Goal: Information Seeking & Learning: Learn about a topic

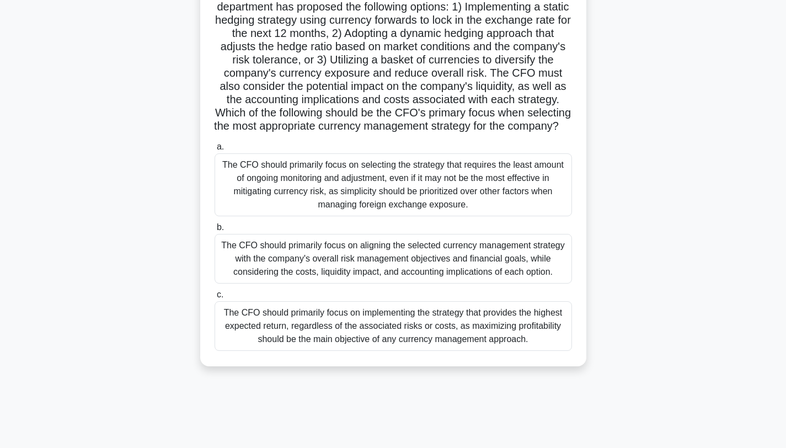
scroll to position [148, 0]
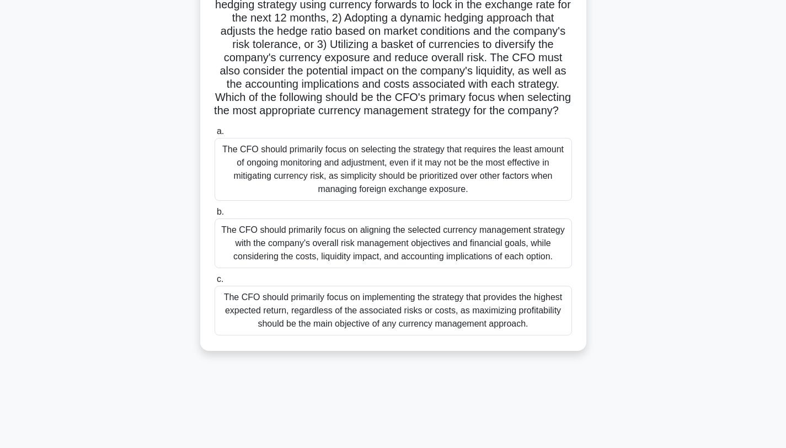
click at [369, 253] on div "The CFO should primarily focus on aligning the selected currency management str…" at bounding box center [394, 243] width 358 height 50
click at [215, 216] on input "b. The CFO should primarily focus on aligning the selected currency management …" at bounding box center [215, 212] width 0 height 7
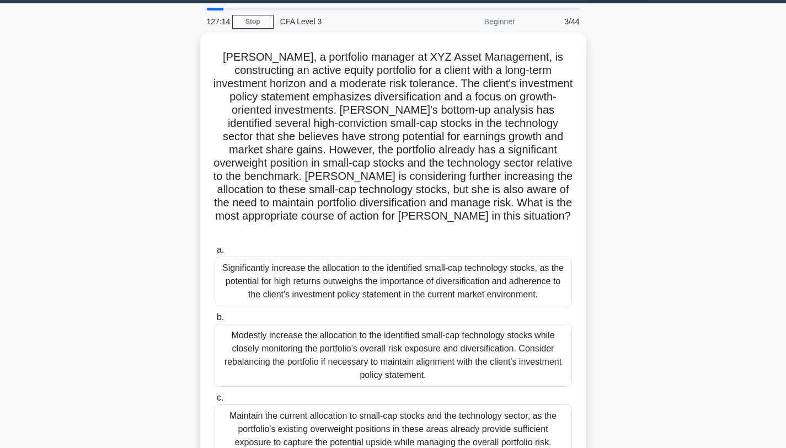
scroll to position [33, 0]
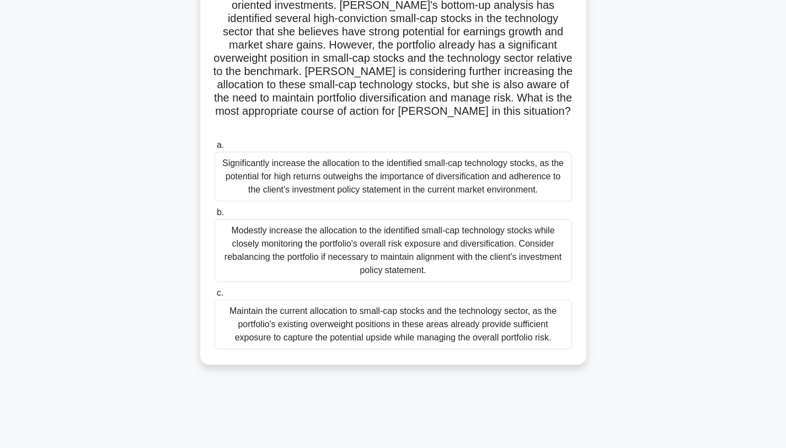
click at [472, 247] on div "Modestly increase the allocation to the identified small-cap technology stocks …" at bounding box center [394, 250] width 358 height 63
click at [215, 216] on input "b. Modestly increase the allocation to the identified small-cap technology stoc…" at bounding box center [215, 212] width 0 height 7
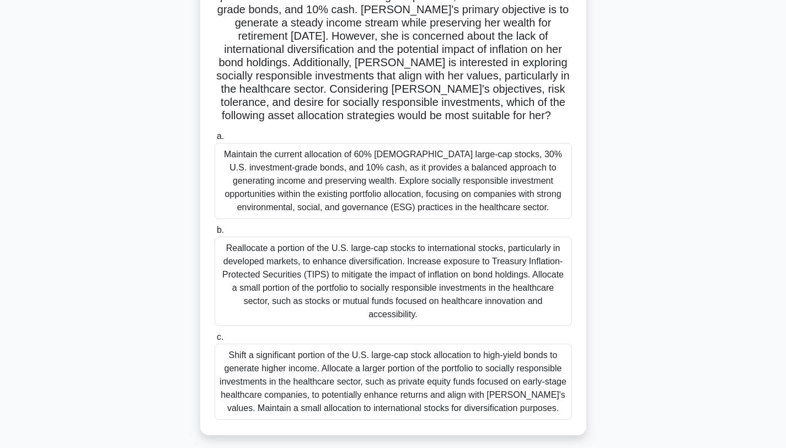
scroll to position [148, 0]
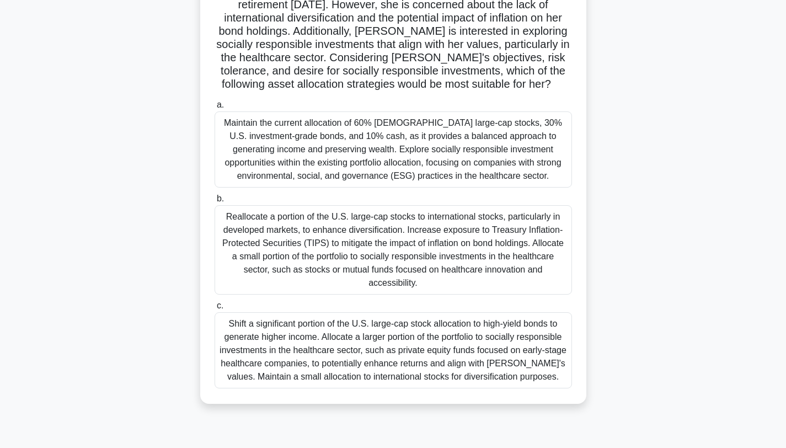
click at [403, 224] on div "Reallocate a portion of the U.S. large-cap stocks to international stocks, part…" at bounding box center [394, 249] width 358 height 89
click at [215, 202] on input "b. Reallocate a portion of the U.S. large-cap stocks to international stocks, p…" at bounding box center [215, 198] width 0 height 7
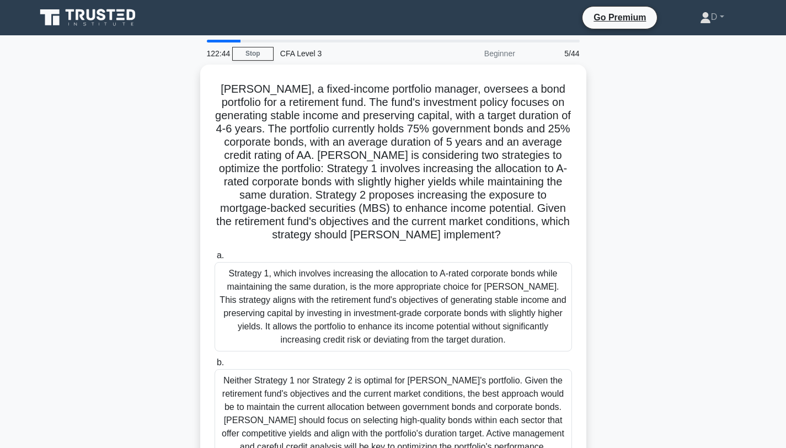
scroll to position [71, 0]
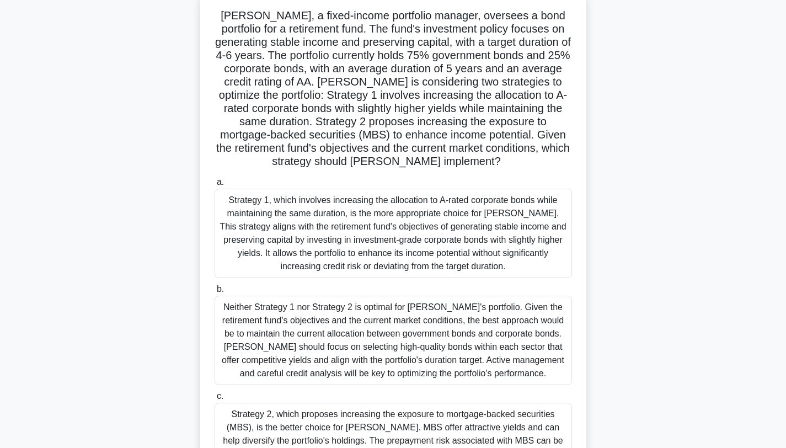
click at [485, 220] on div "Strategy 1, which involves increasing the allocation to A-rated corporate bonds…" at bounding box center [394, 233] width 358 height 89
click at [215, 186] on input "a. Strategy 1, which involves increasing the allocation to A-rated corporate bo…" at bounding box center [215, 182] width 0 height 7
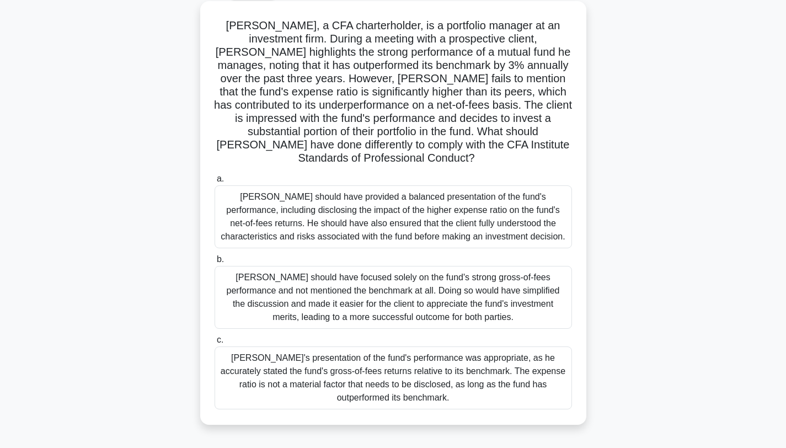
scroll to position [0, 0]
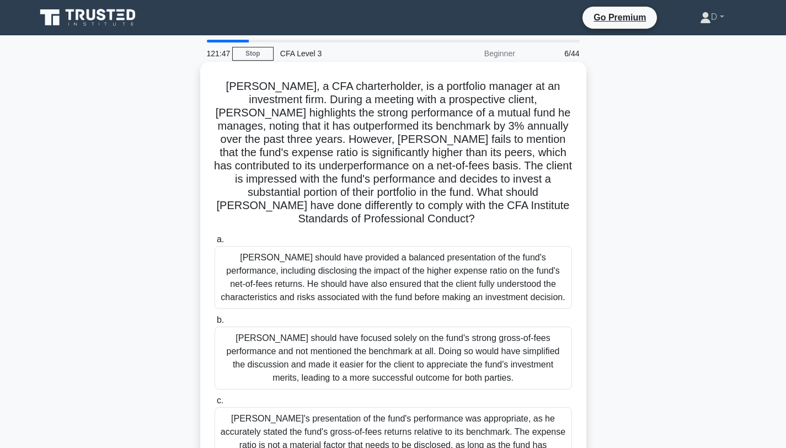
click at [481, 249] on div "Andrew should have provided a balanced presentation of the fund's performance, …" at bounding box center [394, 277] width 358 height 63
click at [215, 243] on input "a. Andrew should have provided a balanced presentation of the fund's performanc…" at bounding box center [215, 239] width 0 height 7
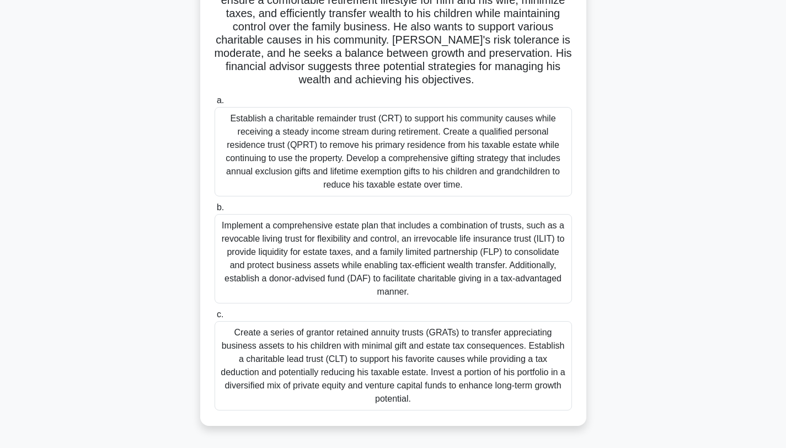
scroll to position [141, 0]
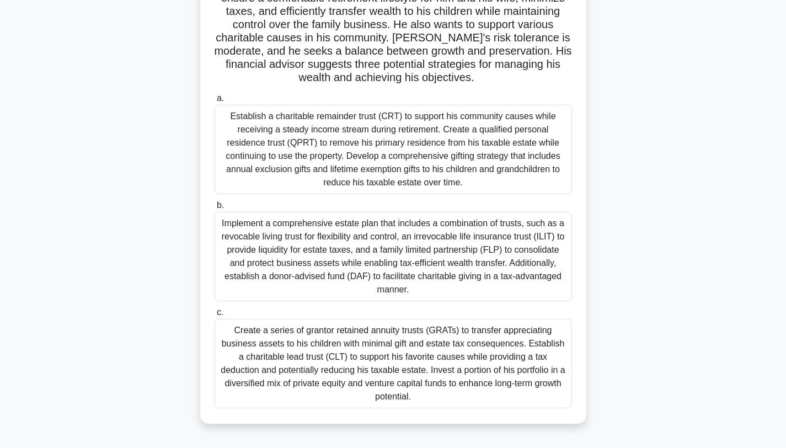
click at [451, 244] on div "Implement a comprehensive estate plan that includes a combination of trusts, su…" at bounding box center [394, 256] width 358 height 89
click at [215, 209] on input "b. Implement a comprehensive estate plan that includes a combination of trusts,…" at bounding box center [215, 205] width 0 height 7
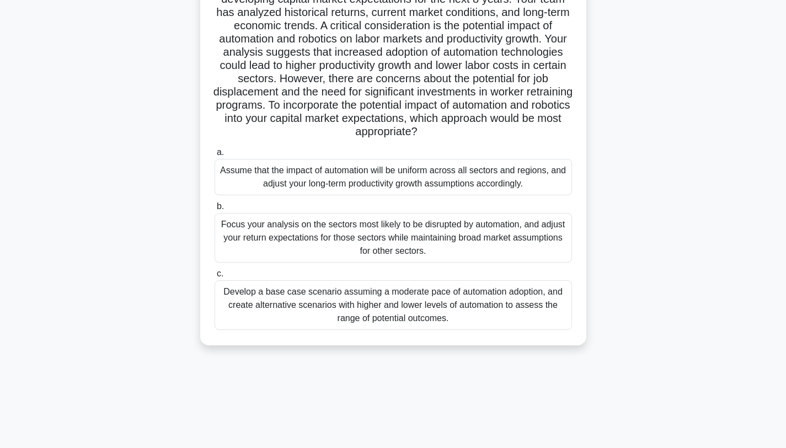
scroll to position [124, 0]
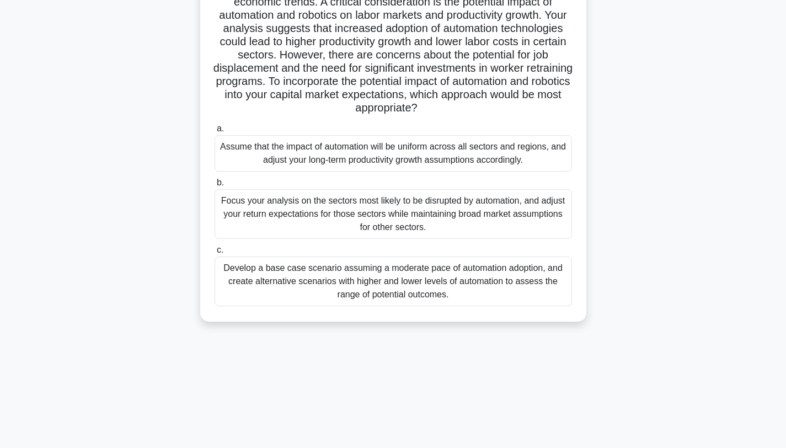
click at [365, 296] on div "Develop a base case scenario assuming a moderate pace of automation adoption, a…" at bounding box center [394, 282] width 358 height 50
click at [215, 254] on input "c. Develop a base case scenario assuming a moderate pace of automation adoption…" at bounding box center [215, 250] width 0 height 7
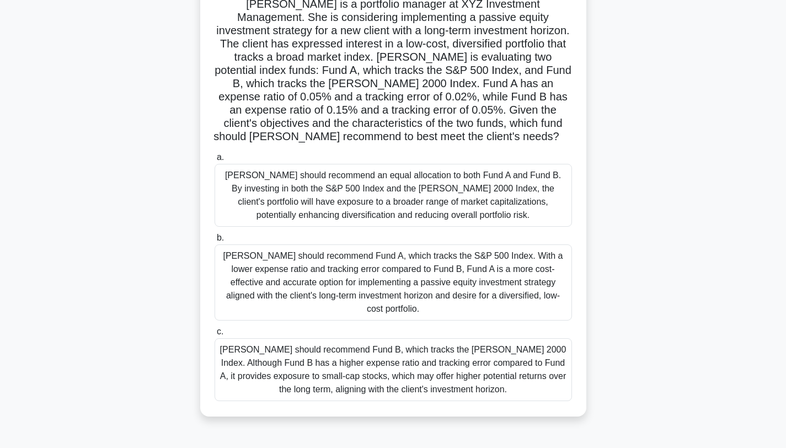
scroll to position [94, 0]
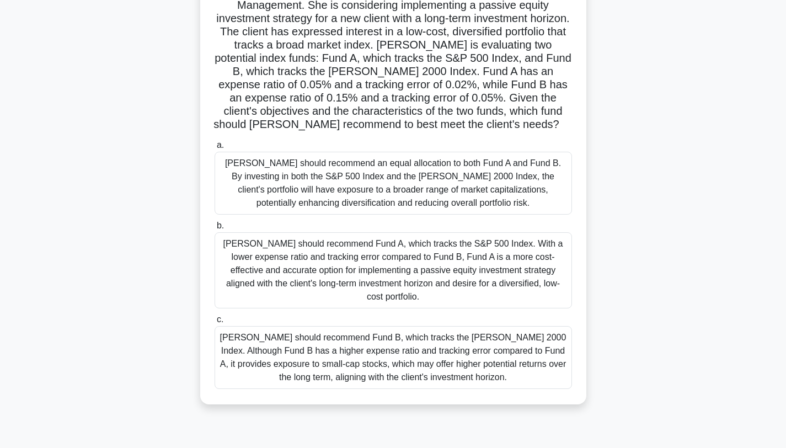
click at [442, 265] on div "Anne should recommend Fund A, which tracks the S&P 500 Index. With a lower expe…" at bounding box center [394, 270] width 358 height 76
click at [215, 230] on input "b. Anne should recommend Fund A, which tracks the S&P 500 Index. With a lower e…" at bounding box center [215, 225] width 0 height 7
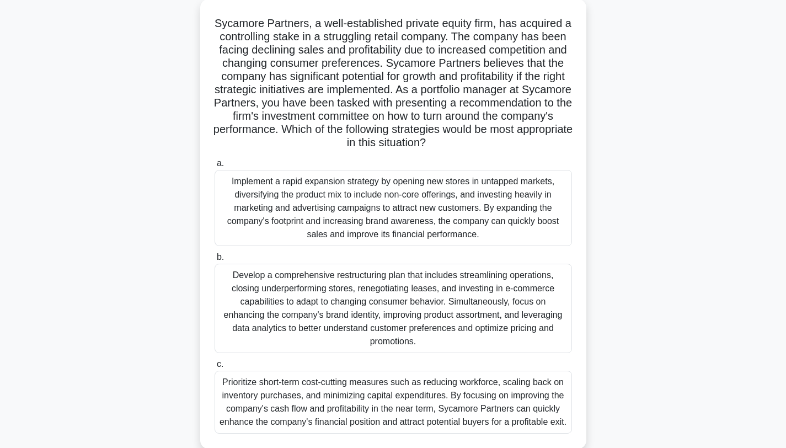
scroll to position [62, 0]
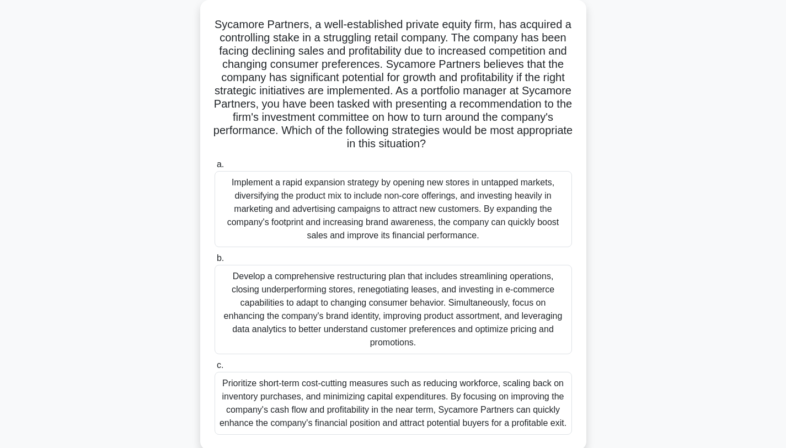
click at [408, 296] on div "Develop a comprehensive restructuring plan that includes streamlining operation…" at bounding box center [394, 309] width 358 height 89
click at [215, 262] on input "b. Develop a comprehensive restructuring plan that includes streamlining operat…" at bounding box center [215, 258] width 0 height 7
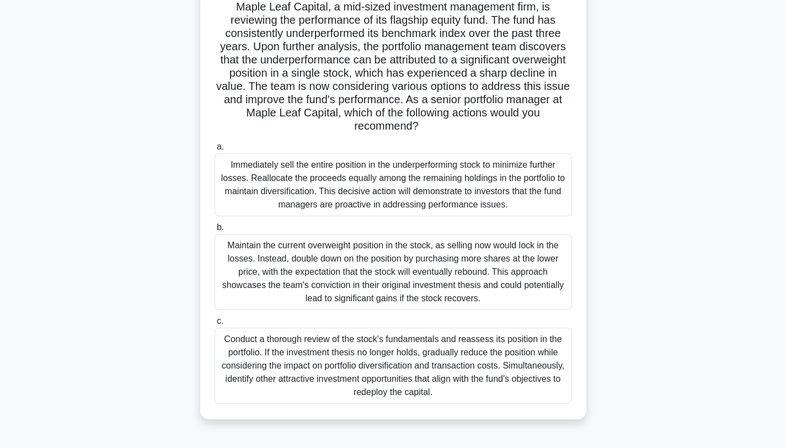
scroll to position [79, 0]
click at [429, 377] on div "Conduct a thorough review of the stock's fundamentals and reassess its position…" at bounding box center [394, 366] width 358 height 76
click at [215, 326] on input "c. Conduct a thorough review of the stock's fundamentals and reassess its posit…" at bounding box center [215, 321] width 0 height 7
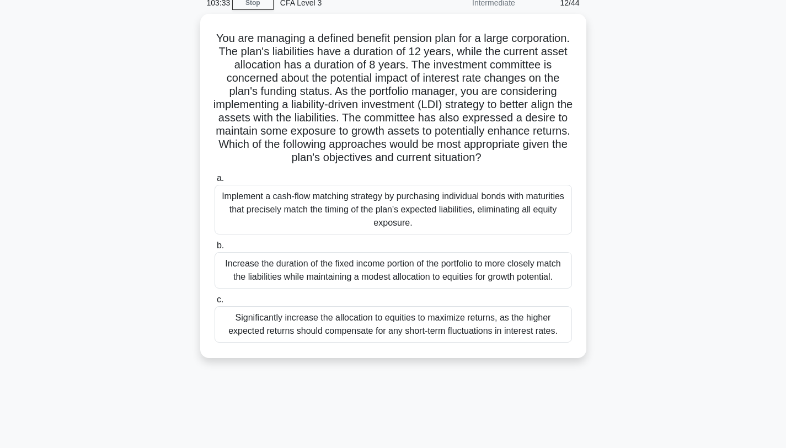
scroll to position [0, 0]
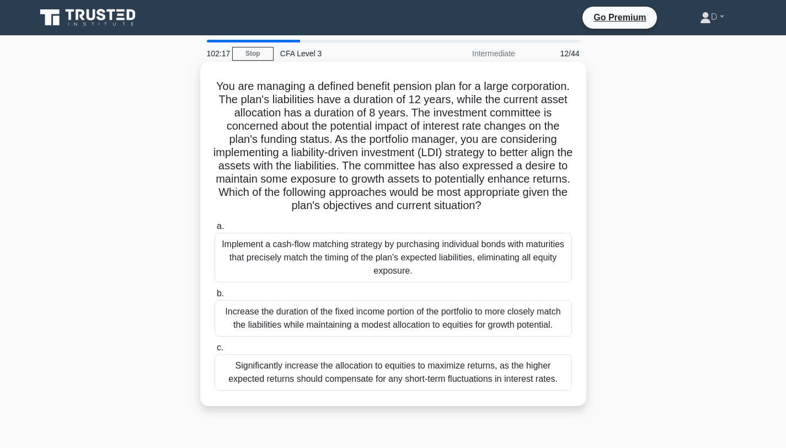
click at [420, 318] on div "Increase the duration of the fixed income portion of the portfolio to more clos…" at bounding box center [394, 318] width 358 height 36
click at [215, 297] on input "b. Increase the duration of the fixed income portion of the portfolio to more c…" at bounding box center [215, 293] width 0 height 7
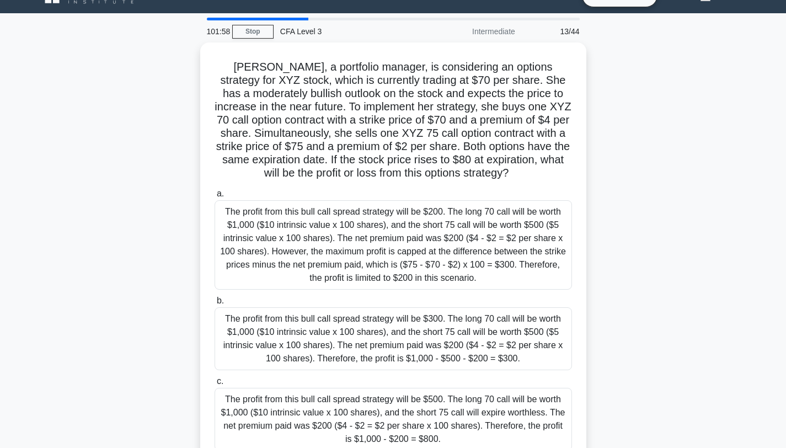
scroll to position [41, 0]
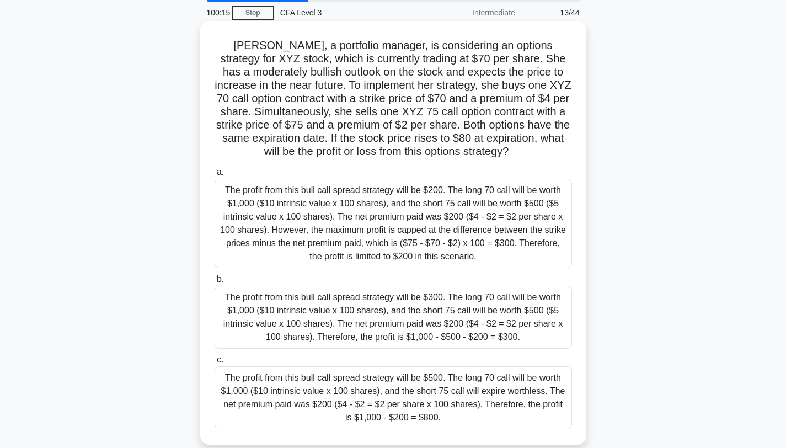
click at [463, 402] on div "The profit from this bull call spread strategy will be $500. The long 70 call w…" at bounding box center [394, 397] width 358 height 63
click at [215, 364] on input "c. The profit from this bull call spread strategy will be $500. The long 70 cal…" at bounding box center [215, 359] width 0 height 7
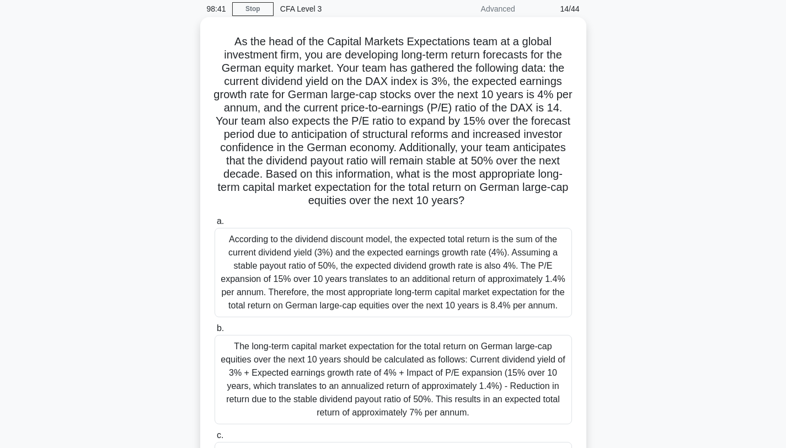
scroll to position [47, 0]
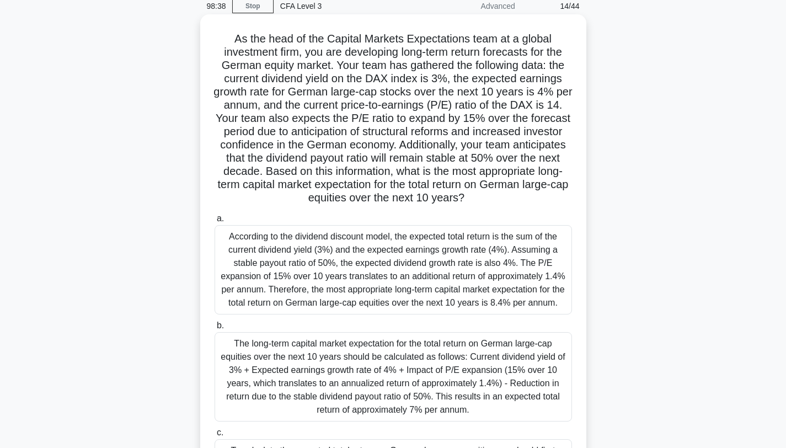
click at [399, 261] on div "According to the dividend discount model, the expected total return is the sum …" at bounding box center [394, 269] width 358 height 89
click at [215, 222] on input "a. According to the dividend discount model, the expected total return is the s…" at bounding box center [215, 218] width 0 height 7
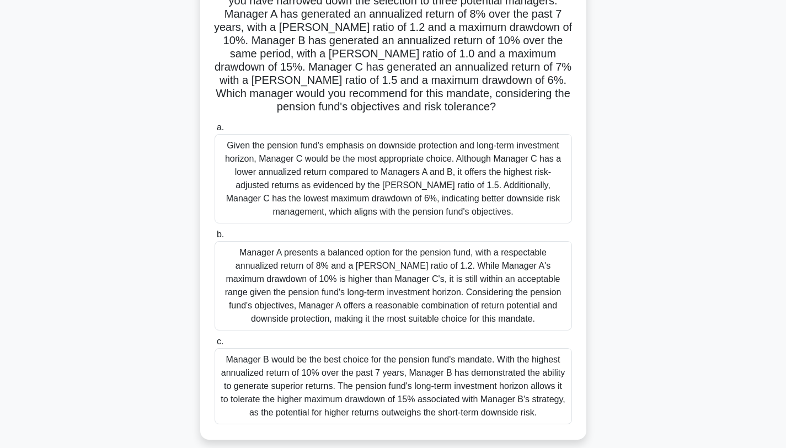
scroll to position [139, 0]
click at [403, 181] on div "Given the pension fund's emphasis on downside protection and long-term investme…" at bounding box center [394, 178] width 358 height 89
click at [215, 131] on input "a. Given the pension fund's emphasis on downside protection and long-term inves…" at bounding box center [215, 127] width 0 height 7
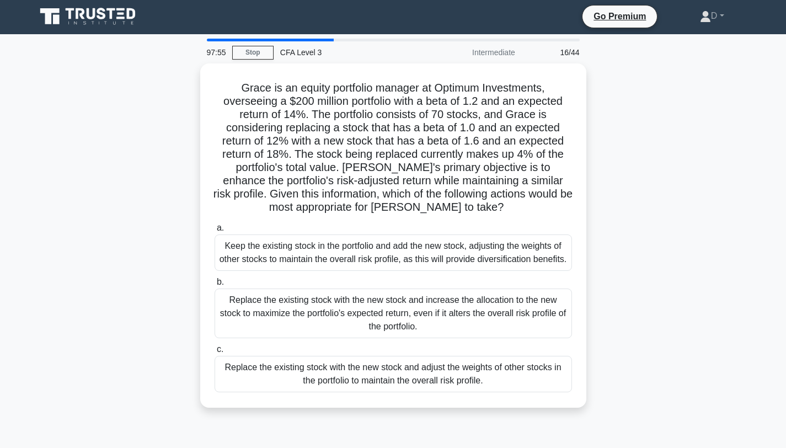
scroll to position [0, 0]
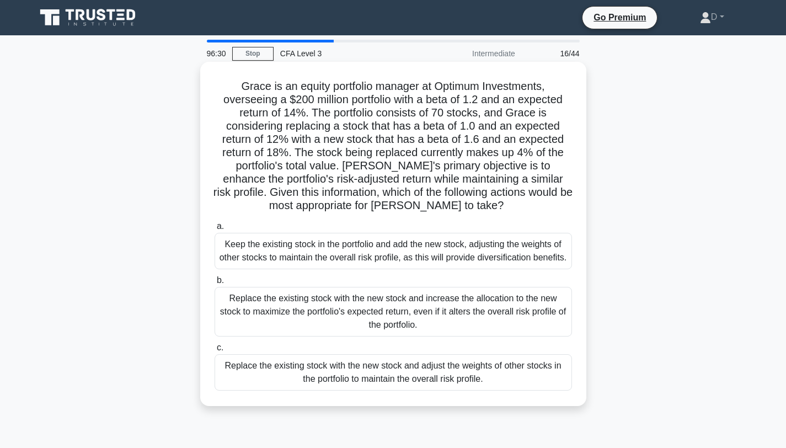
click at [425, 391] on div "Replace the existing stock with the new stock and adjust the weights of other s…" at bounding box center [394, 372] width 358 height 36
click at [215, 351] on input "c. Replace the existing stock with the new stock and adjust the weights of othe…" at bounding box center [215, 347] width 0 height 7
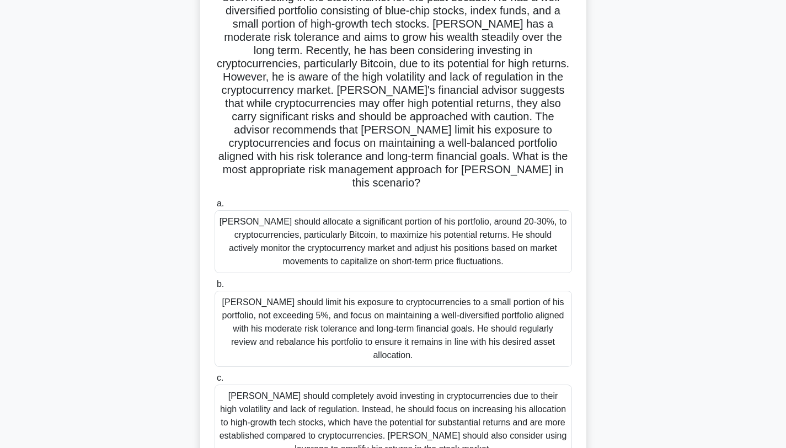
scroll to position [148, 0]
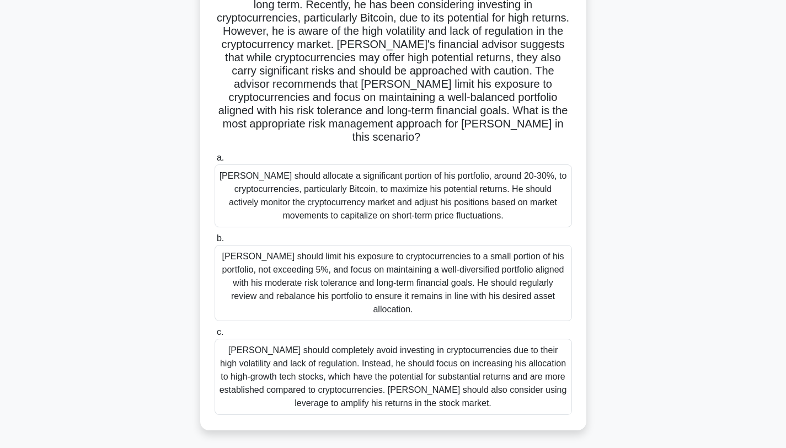
click at [516, 364] on div "William should completely avoid investing in cryptocurrencies due to their high…" at bounding box center [394, 377] width 358 height 76
click at [215, 336] on input "c. William should completely avoid investing in cryptocurrencies due to their h…" at bounding box center [215, 332] width 0 height 7
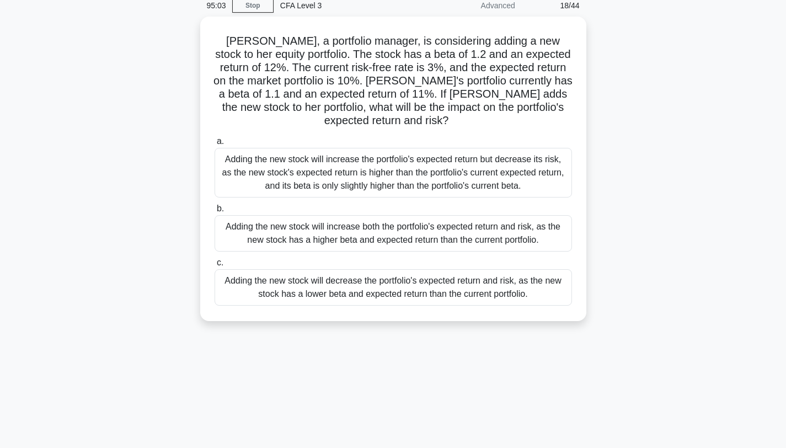
scroll to position [0, 0]
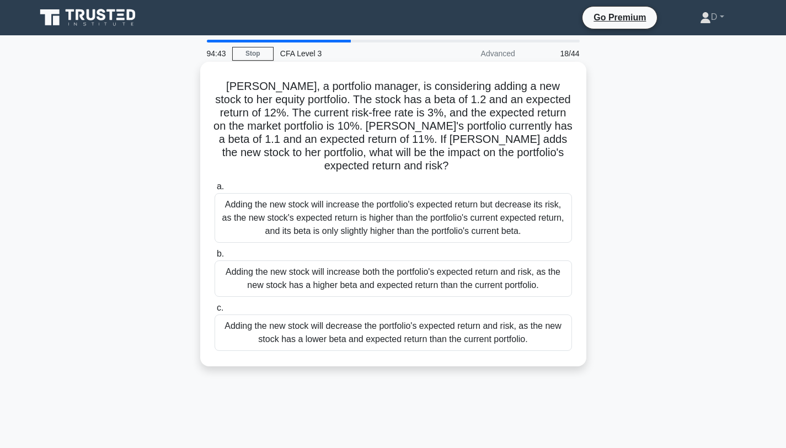
click at [539, 263] on div "Adding the new stock will increase both the portfolio's expected return and ris…" at bounding box center [394, 278] width 358 height 36
click at [215, 258] on input "b. Adding the new stock will increase both the portfolio's expected return and …" at bounding box center [215, 253] width 0 height 7
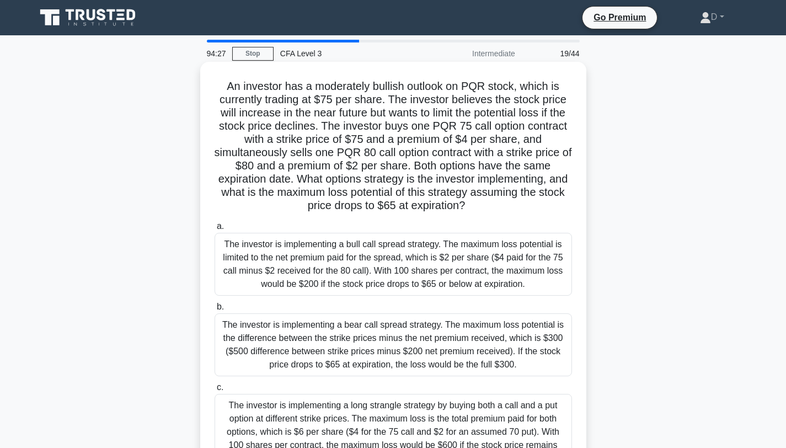
click at [515, 262] on div "The investor is implementing a bull call spread strategy. The maximum loss pote…" at bounding box center [394, 264] width 358 height 63
click at [215, 230] on input "a. The investor is implementing a bull call spread strategy. The maximum loss p…" at bounding box center [215, 226] width 0 height 7
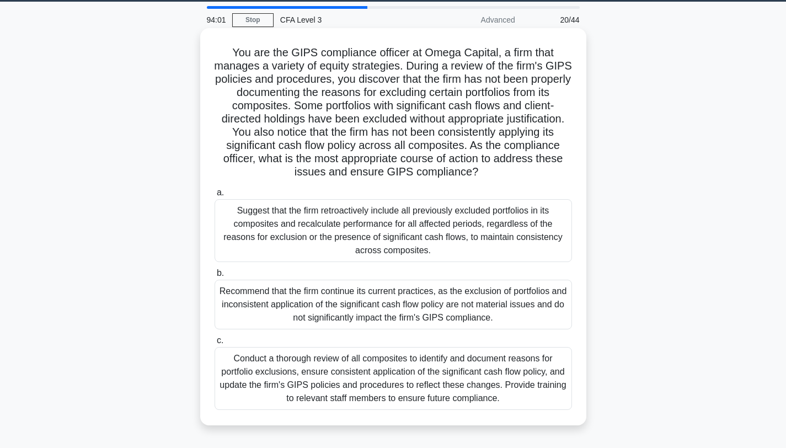
scroll to position [31, 0]
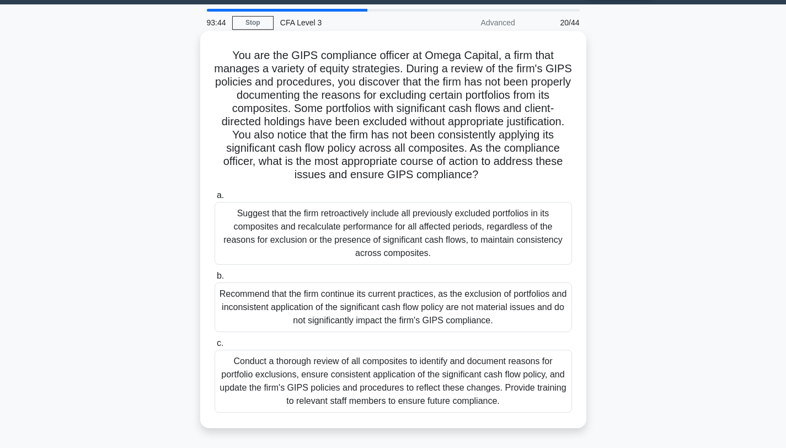
click at [406, 379] on div "Conduct a thorough review of all composites to identify and document reasons fo…" at bounding box center [394, 381] width 358 height 63
click at [215, 347] on input "c. Conduct a thorough review of all composites to identify and document reasons…" at bounding box center [215, 343] width 0 height 7
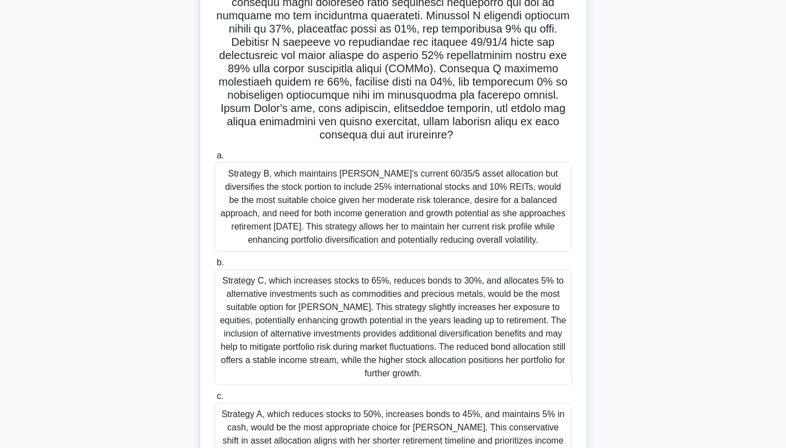
scroll to position [244, 0]
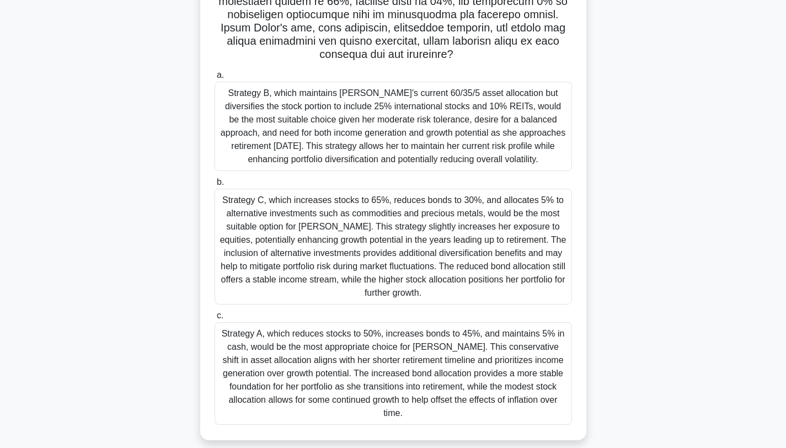
click at [455, 400] on div "Strategy A, which reduces stocks to 50%, increases bonds to 45%, and maintains …" at bounding box center [394, 373] width 358 height 103
click at [215, 319] on input "c. Strategy A, which reduces stocks to 50%, increases bonds to 45%, and maintai…" at bounding box center [215, 315] width 0 height 7
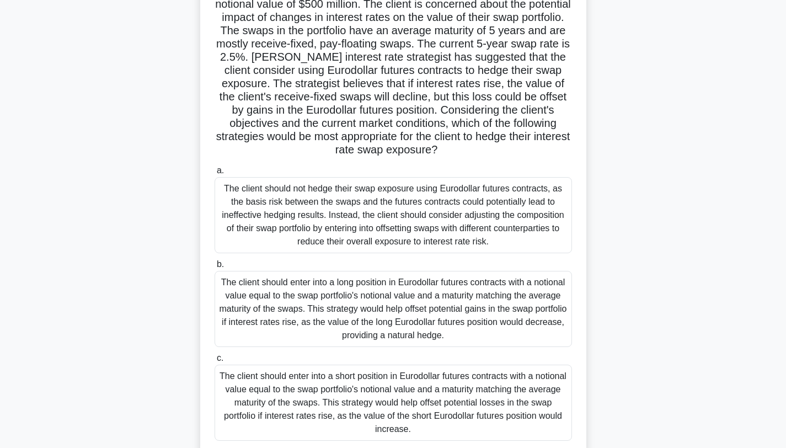
scroll to position [104, 0]
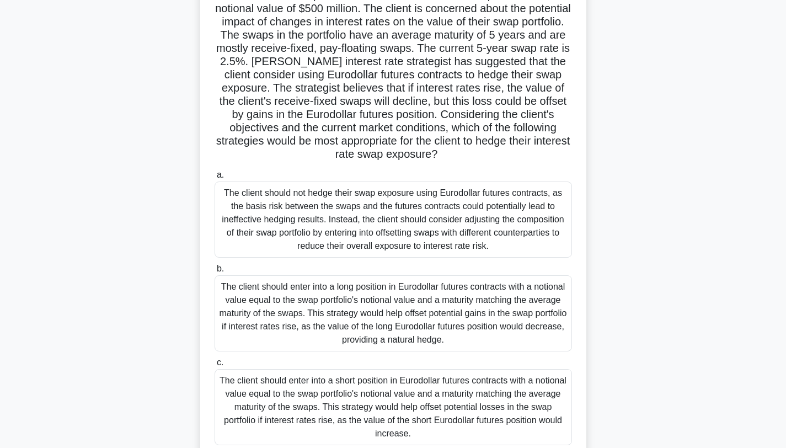
click at [458, 302] on div "The client should enter into a long position in Eurodollar futures contracts wi…" at bounding box center [394, 313] width 358 height 76
click at [215, 273] on input "b. The client should enter into a long position in Eurodollar futures contracts…" at bounding box center [215, 268] width 0 height 7
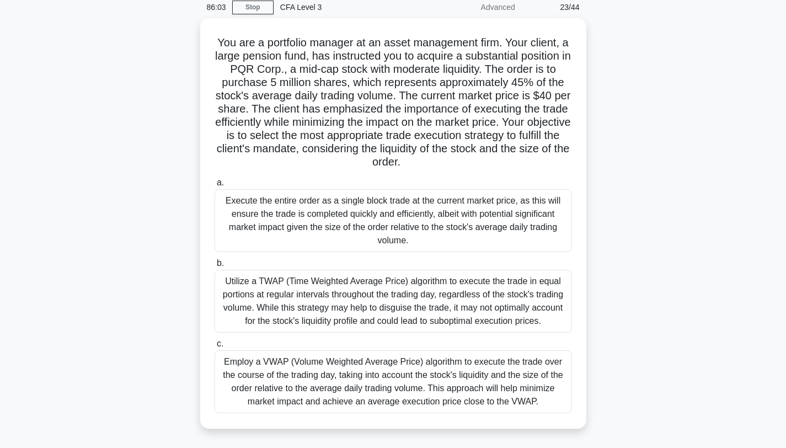
scroll to position [47, 0]
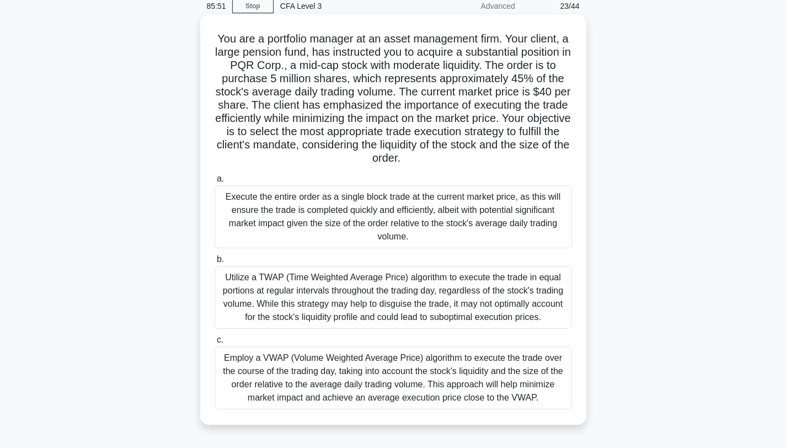
click at [423, 400] on div "Employ a VWAP (Volume Weighted Average Price) algorithm to execute the trade ov…" at bounding box center [394, 378] width 358 height 63
click at [215, 344] on input "c. Employ a VWAP (Volume Weighted Average Price) algorithm to execute the trade…" at bounding box center [215, 340] width 0 height 7
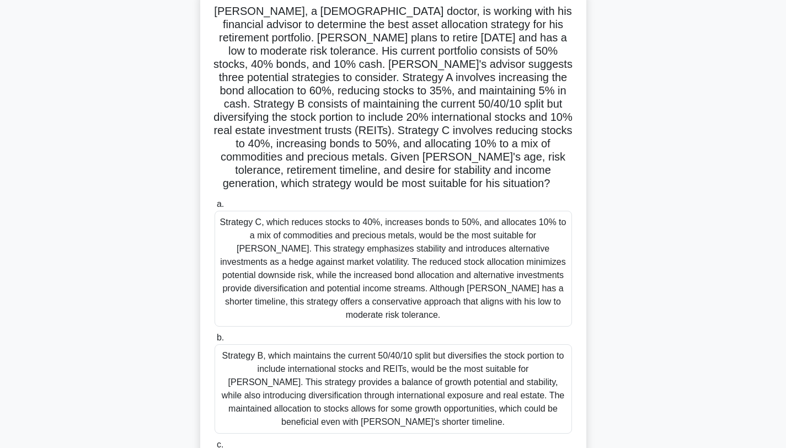
scroll to position [178, 0]
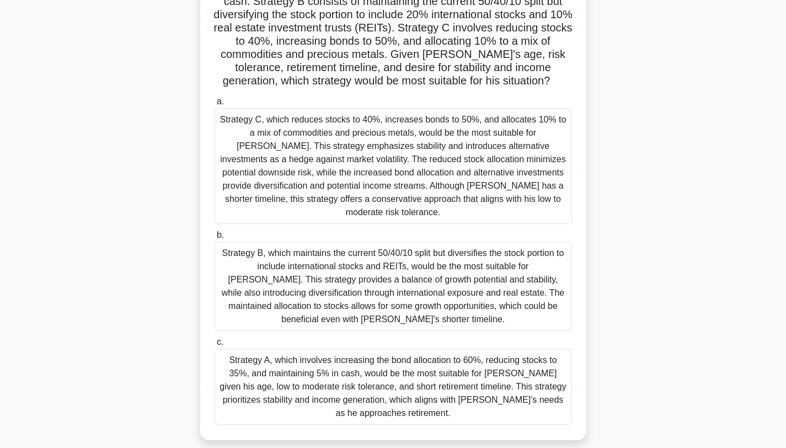
click at [440, 388] on div "Strategy A, which involves increasing the bond allocation to 60%, reducing stoc…" at bounding box center [394, 387] width 358 height 76
click at [215, 346] on input "c. Strategy A, which involves increasing the bond allocation to 60%, reducing s…" at bounding box center [215, 342] width 0 height 7
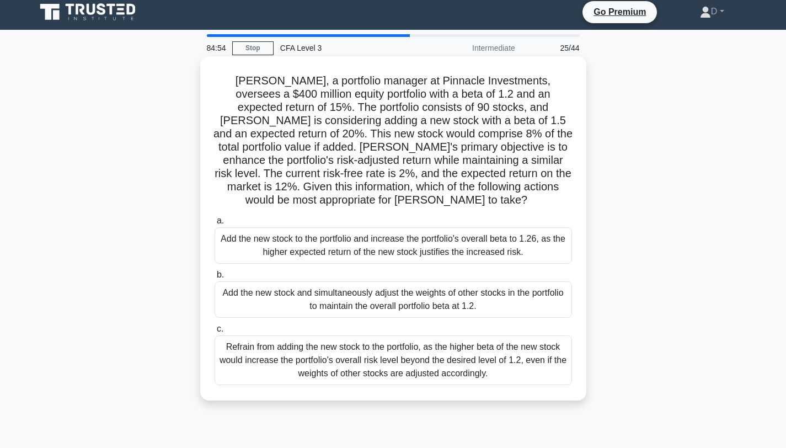
scroll to position [0, 0]
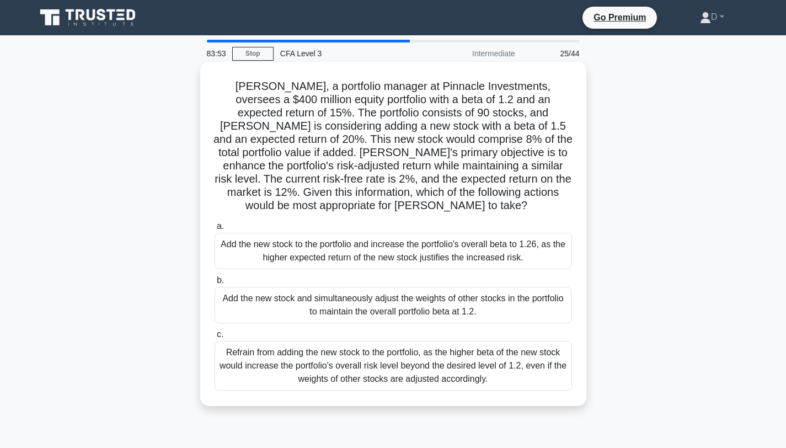
click at [422, 298] on div "Add the new stock and simultaneously adjust the weights of other stocks in the …" at bounding box center [394, 305] width 358 height 36
click at [215, 284] on input "b. Add the new stock and simultaneously adjust the weights of other stocks in t…" at bounding box center [215, 280] width 0 height 7
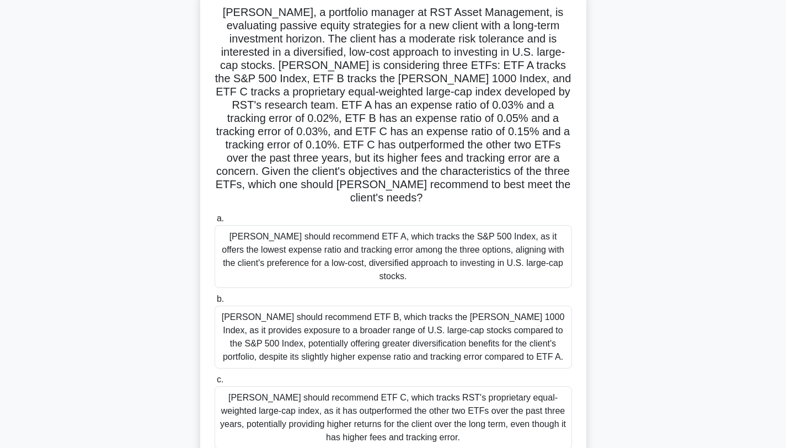
scroll to position [86, 0]
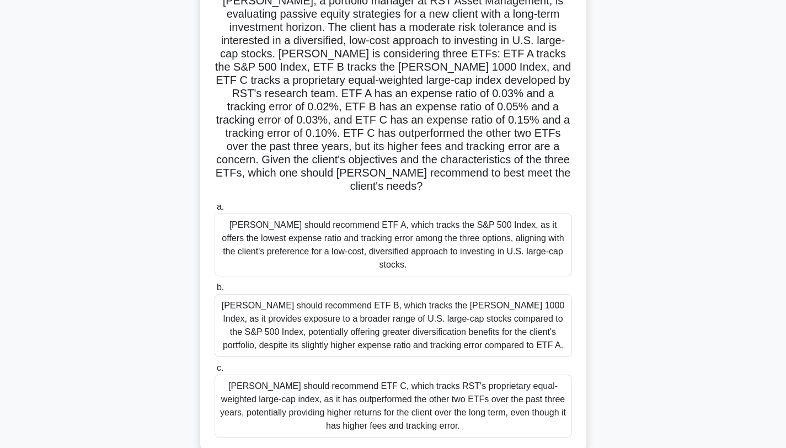
click at [540, 223] on div "Emily should recommend ETF A, which tracks the S&P 500 Index, as it offers the …" at bounding box center [394, 245] width 358 height 63
click at [215, 211] on input "a. Emily should recommend ETF A, which tracks the S&P 500 Index, as it offers t…" at bounding box center [215, 207] width 0 height 7
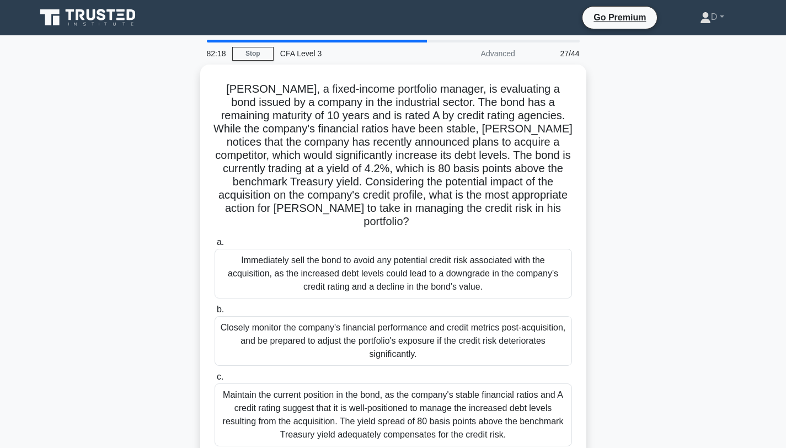
scroll to position [0, 0]
click at [717, 19] on link "D" at bounding box center [712, 17] width 77 height 22
click at [715, 202] on div "Michael, a fixed-income portfolio manager, is evaluating a bond issued by a com…" at bounding box center [393, 270] width 728 height 411
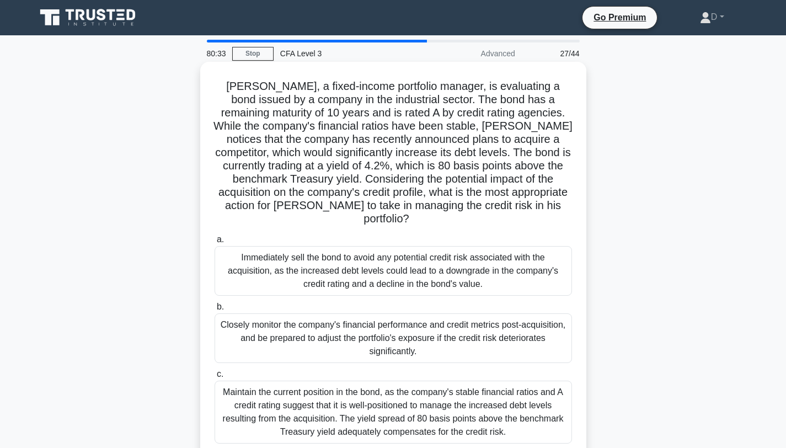
click at [476, 335] on div "Closely monitor the company's financial performance and credit metrics post-acq…" at bounding box center [394, 338] width 358 height 50
click at [215, 311] on input "b. Closely monitor the company's financial performance and credit metrics post-…" at bounding box center [215, 306] width 0 height 7
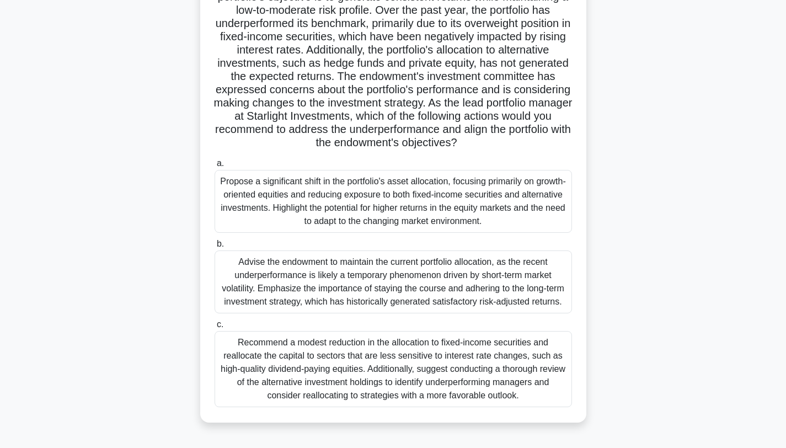
scroll to position [115, 0]
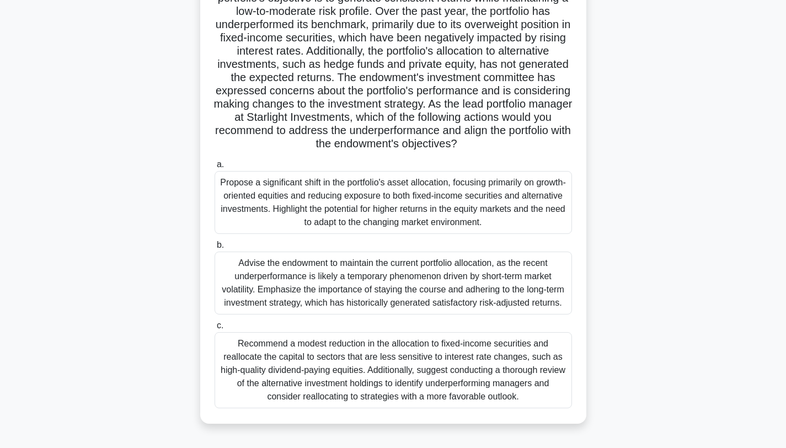
click at [508, 388] on div "Recommend a modest reduction in the allocation to fixed-income securities and r…" at bounding box center [394, 370] width 358 height 76
click at [215, 329] on input "c. Recommend a modest reduction in the allocation to fixed-income securities an…" at bounding box center [215, 325] width 0 height 7
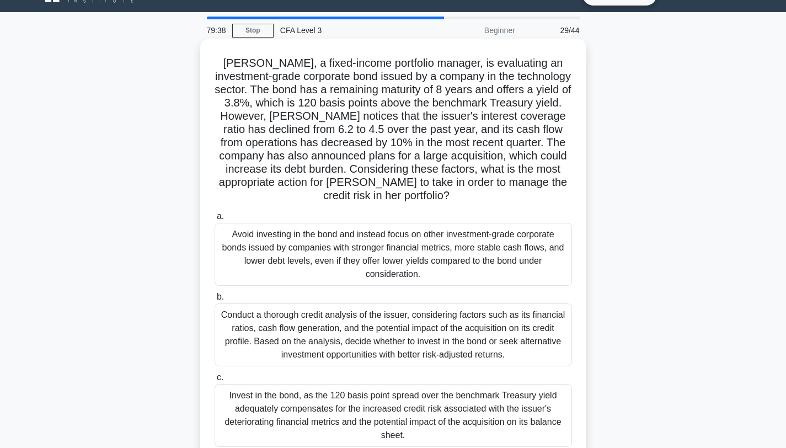
scroll to position [0, 0]
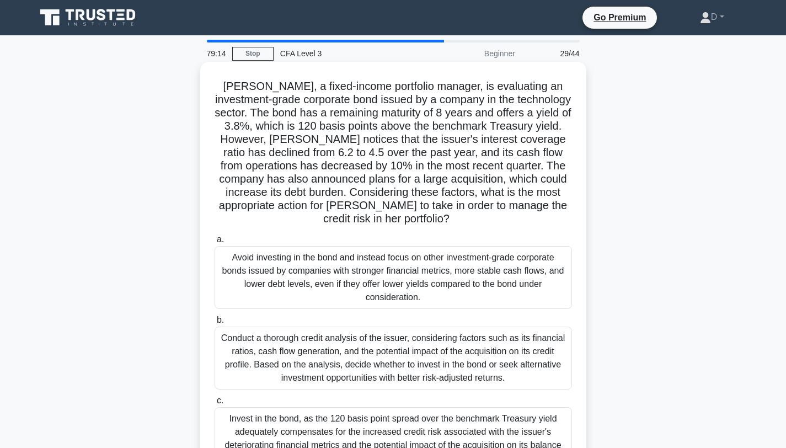
click at [486, 345] on div "Conduct a thorough credit analysis of the issuer, considering factors such as i…" at bounding box center [394, 358] width 358 height 63
click at [215, 324] on input "b. Conduct a thorough credit analysis of the issuer, considering factors such a…" at bounding box center [215, 320] width 0 height 7
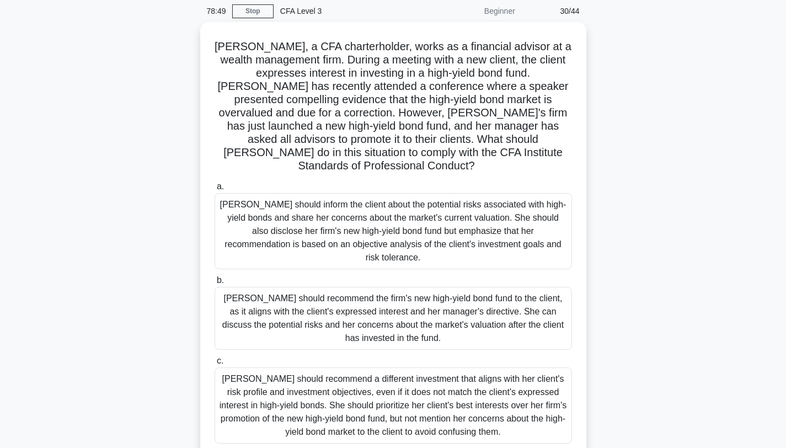
scroll to position [46, 0]
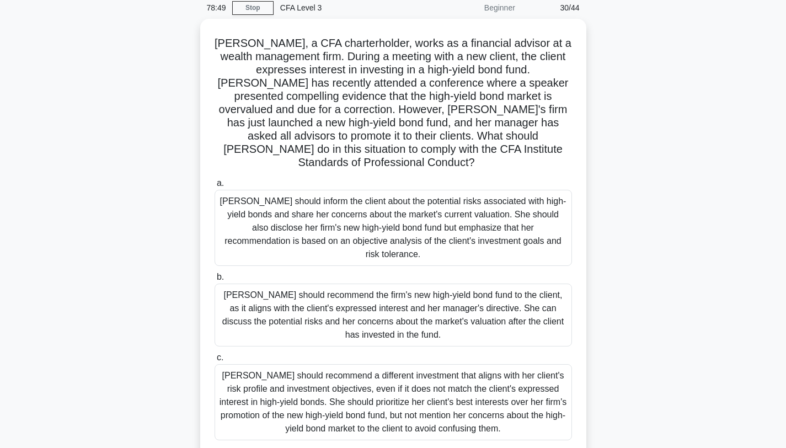
drag, startPoint x: 794, startPoint y: 195, endPoint x: 791, endPoint y: 230, distance: 34.9
click at [786, 230] on html "Go Premium D" at bounding box center [393, 252] width 786 height 596
click at [753, 266] on div "Jessica, a CFA charterholder, works as a financial advisor at a wealth manageme…" at bounding box center [393, 244] width 728 height 450
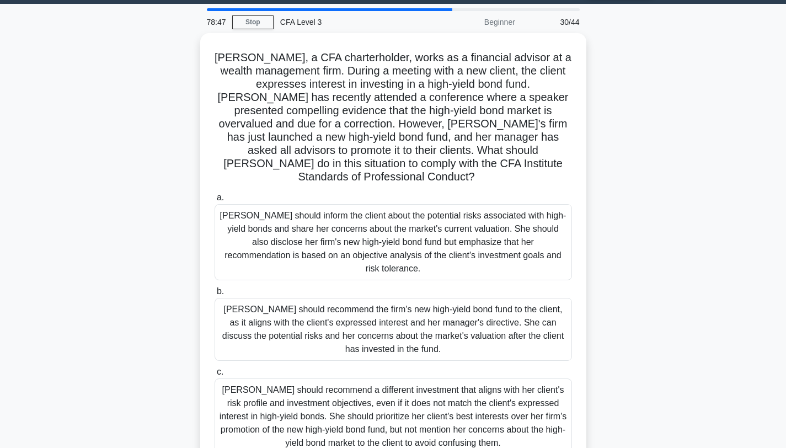
scroll to position [31, 0]
click at [786, 222] on html "Go Premium D" at bounding box center [393, 267] width 786 height 596
click at [721, 239] on div "Jessica, a CFA charterholder, works as a financial advisor at a wealth manageme…" at bounding box center [393, 258] width 728 height 450
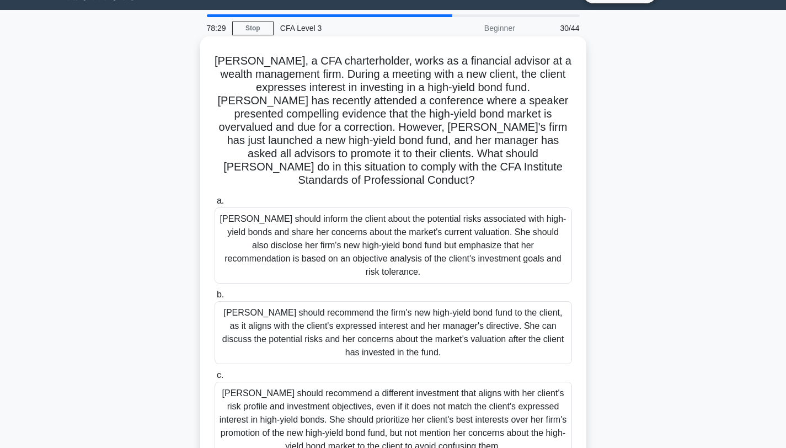
click at [548, 207] on div "Jessica should inform the client about the potential risks associated with high…" at bounding box center [394, 245] width 358 height 76
click at [215, 199] on input "a. Jessica should inform the client about the potential risks associated with h…" at bounding box center [215, 201] width 0 height 7
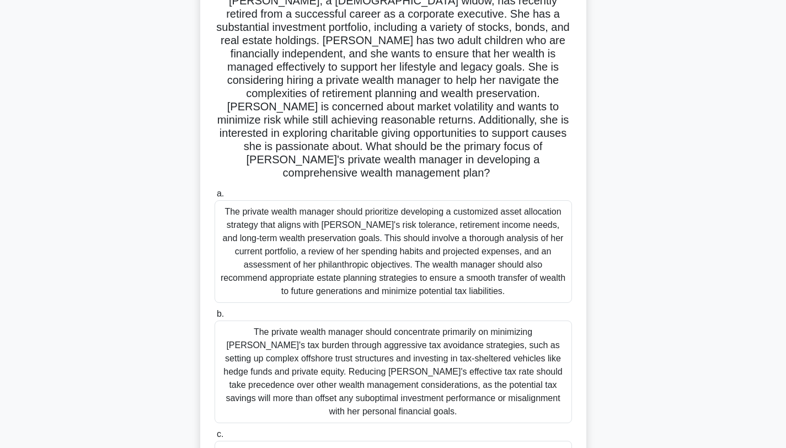
scroll to position [84, 0]
click at [515, 250] on div "The private wealth manager should prioritize developing a customized asset allo…" at bounding box center [394, 252] width 358 height 103
click at [215, 199] on input "a. The private wealth manager should prioritize developing a customized asset a…" at bounding box center [215, 194] width 0 height 7
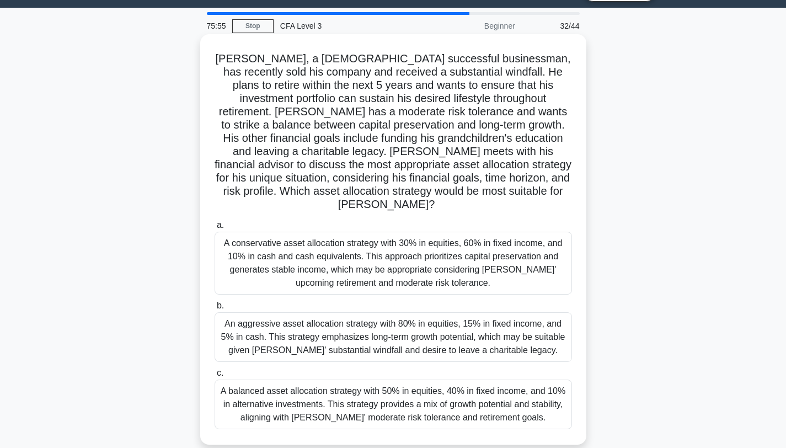
scroll to position [30, 0]
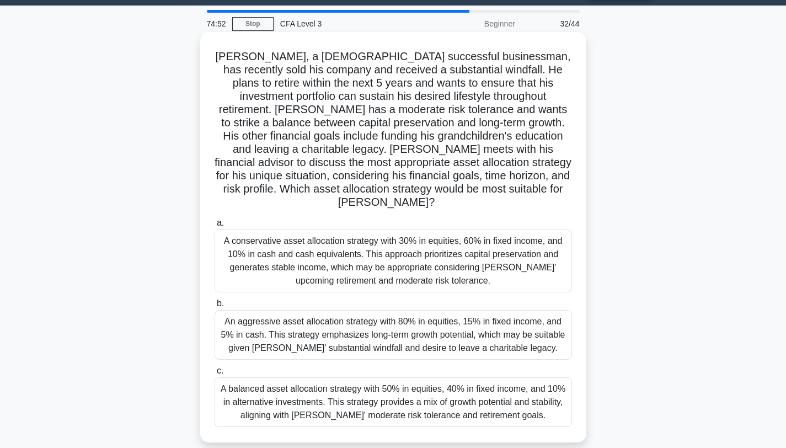
click at [541, 230] on div "A conservative asset allocation strategy with 30% in equities, 60% in fixed inc…" at bounding box center [394, 261] width 358 height 63
click at [215, 227] on input "a. A conservative asset allocation strategy with 30% in equities, 60% in fixed …" at bounding box center [215, 223] width 0 height 7
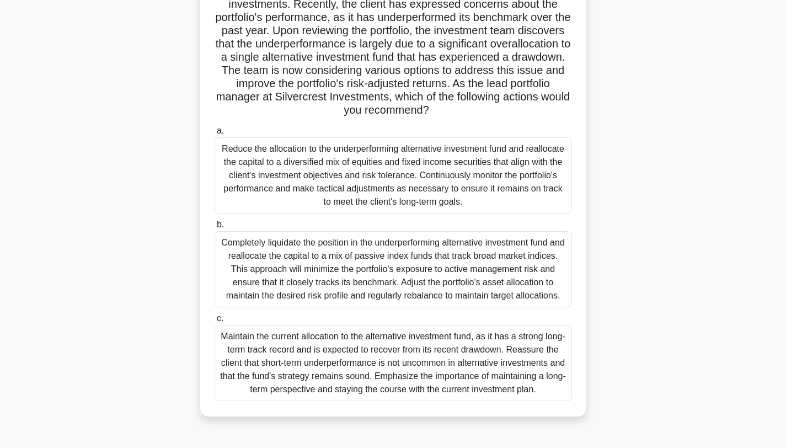
scroll to position [0, 0]
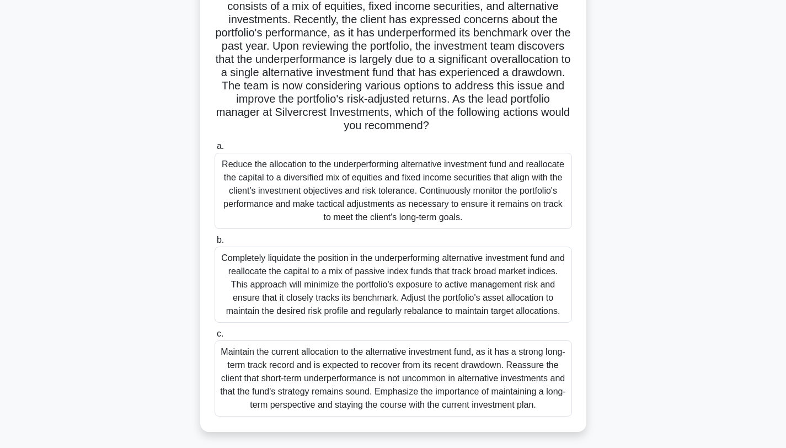
click at [501, 184] on div "Reduce the allocation to the underperforming alternative investment fund and re…" at bounding box center [394, 191] width 358 height 76
click at [215, 150] on input "a. Reduce the allocation to the underperforming alternative investment fund and…" at bounding box center [215, 146] width 0 height 7
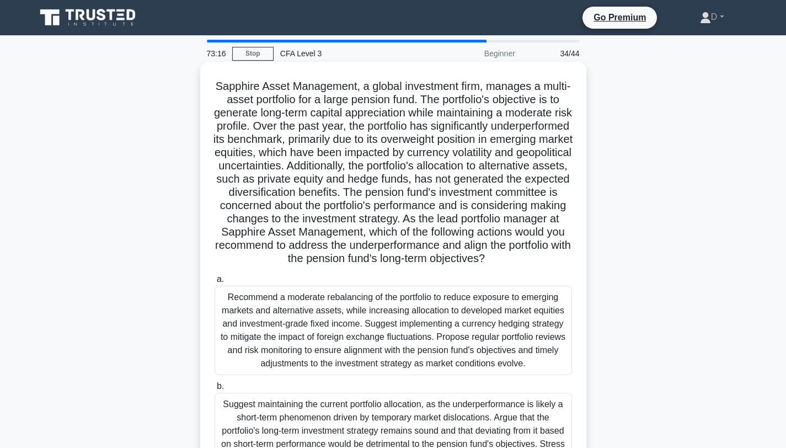
click at [525, 310] on div "Recommend a moderate rebalancing of the portfolio to reduce exposure to emergin…" at bounding box center [394, 330] width 358 height 89
click at [215, 283] on input "a. Recommend a moderate rebalancing of the portfolio to reduce exposure to emer…" at bounding box center [215, 279] width 0 height 7
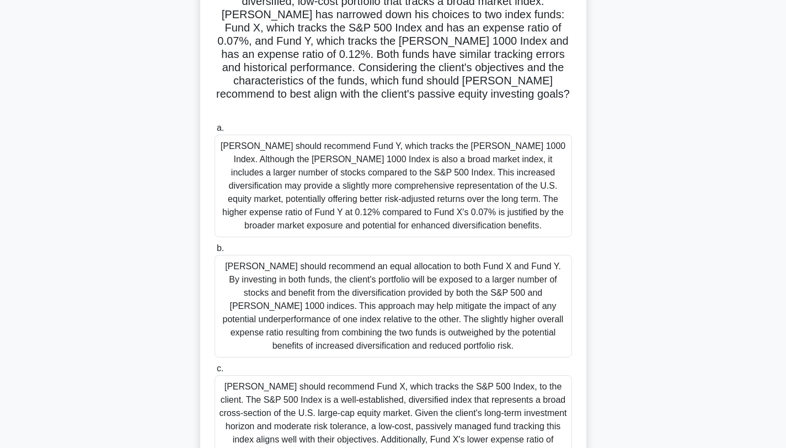
scroll to position [170, 0]
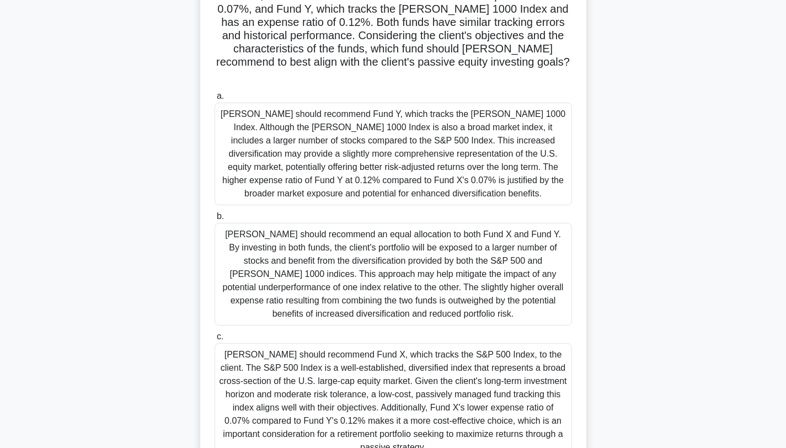
click at [525, 377] on div "John should recommend Fund X, which tracks the S&P 500 Index, to the client. Th…" at bounding box center [394, 401] width 358 height 116
click at [215, 340] on input "c. John should recommend Fund X, which tracks the S&P 500 Index, to the client.…" at bounding box center [215, 336] width 0 height 7
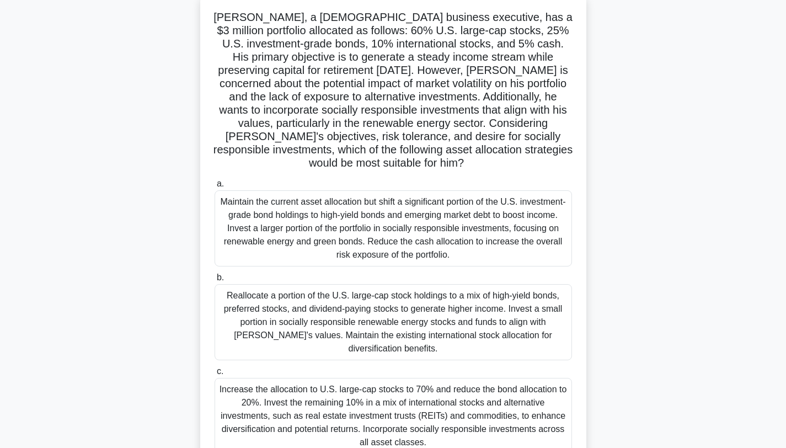
scroll to position [69, 0]
click at [504, 311] on div "Reallocate a portion of the U.S. large-cap stock holdings to a mix of high-yiel…" at bounding box center [394, 322] width 358 height 76
click at [215, 281] on input "b. Reallocate a portion of the U.S. large-cap stock holdings to a mix of high-y…" at bounding box center [215, 277] width 0 height 7
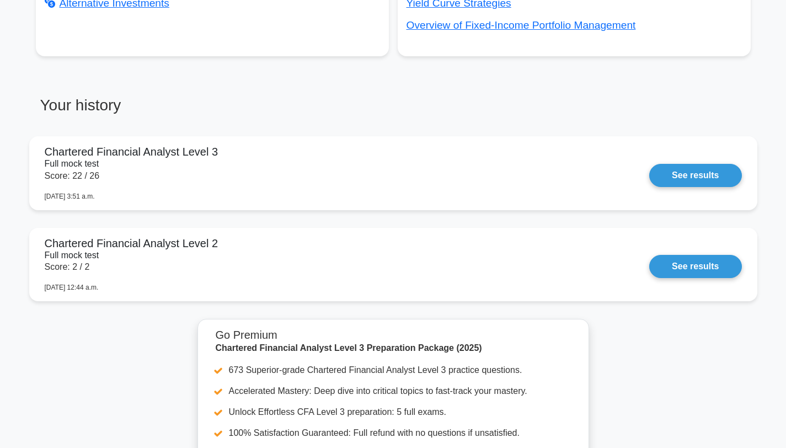
scroll to position [734, 0]
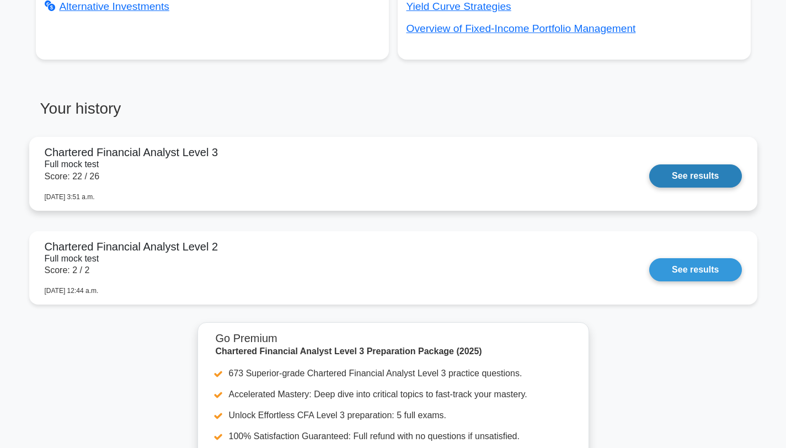
click at [674, 179] on link "See results" at bounding box center [695, 175] width 92 height 23
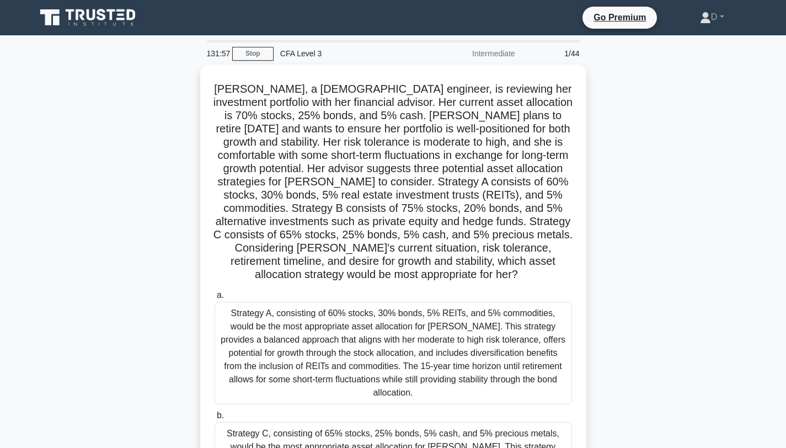
scroll to position [178, 0]
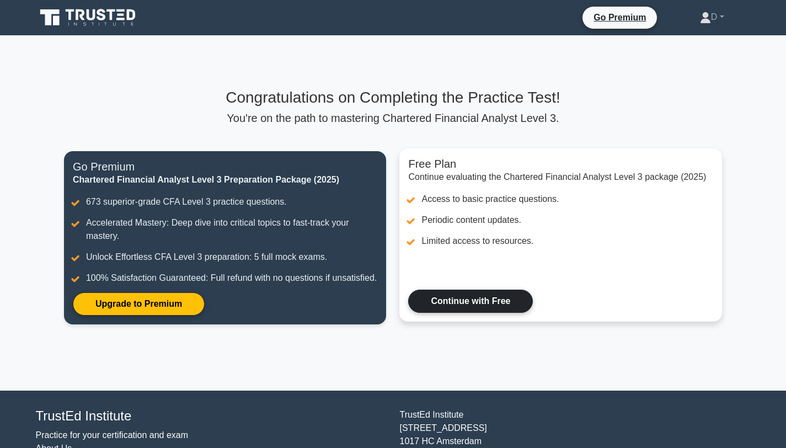
click at [435, 313] on link "Continue with Free" at bounding box center [470, 301] width 125 height 23
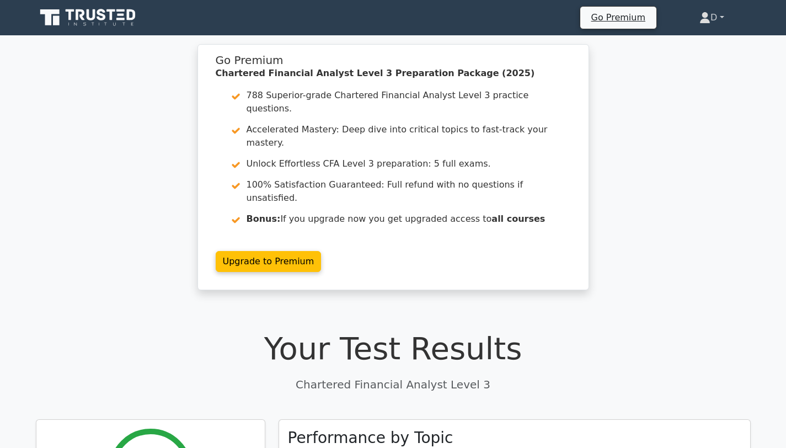
click at [718, 15] on link "D" at bounding box center [711, 18] width 77 height 22
click at [691, 43] on link "Profile" at bounding box center [717, 44] width 87 height 18
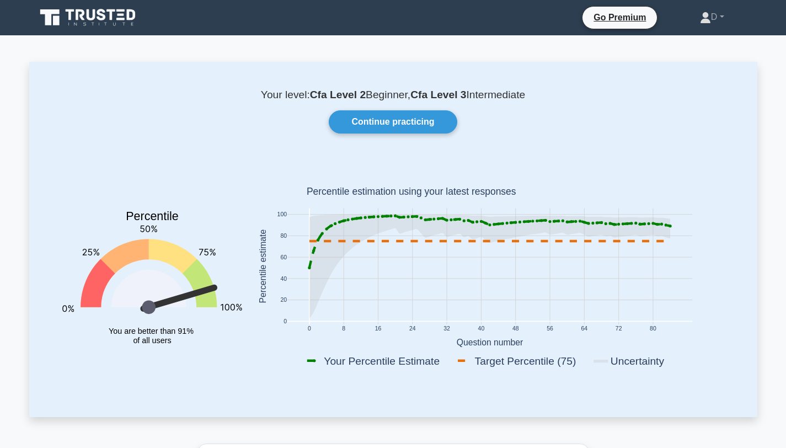
click at [106, 23] on icon at bounding box center [89, 17] width 106 height 21
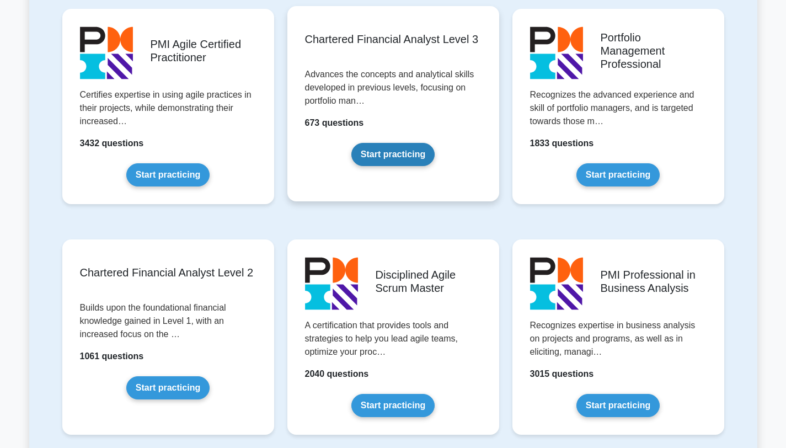
scroll to position [1162, 0]
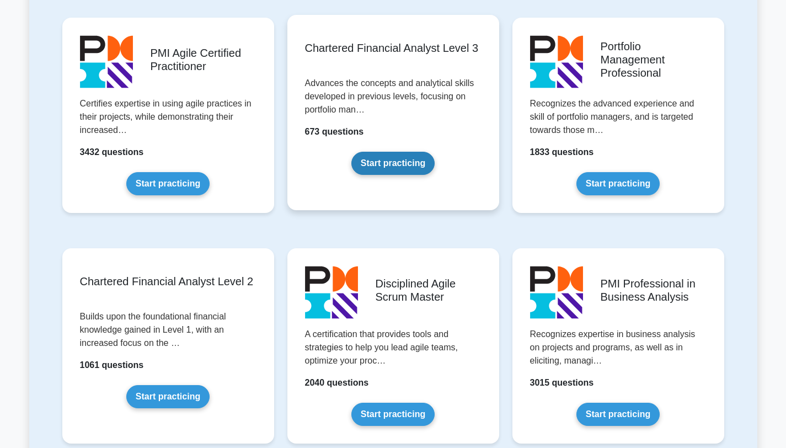
click at [409, 158] on link "Start practicing" at bounding box center [392, 163] width 83 height 23
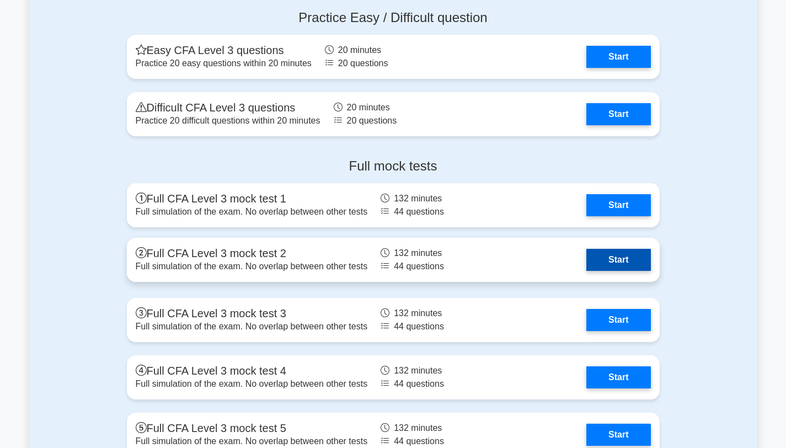
scroll to position [1645, 0]
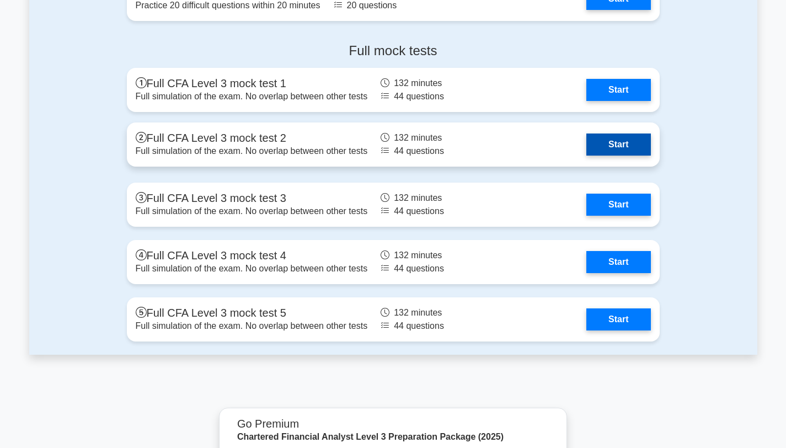
click at [617, 145] on link "Start" at bounding box center [619, 145] width 64 height 22
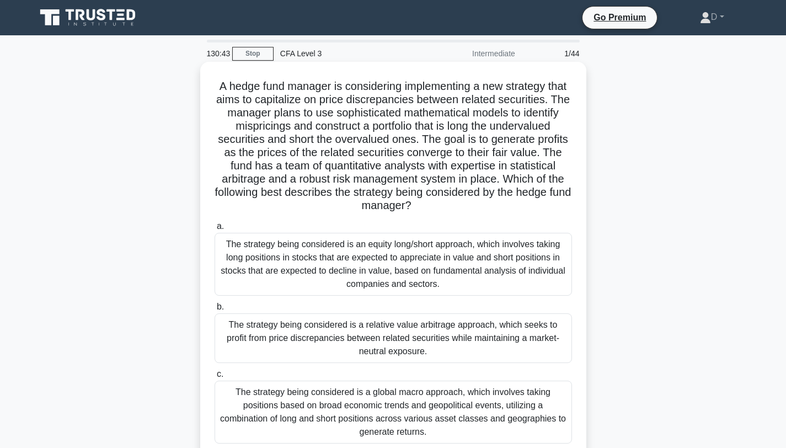
click at [347, 333] on div "The strategy being considered is a relative value arbitrage approach, which see…" at bounding box center [394, 338] width 358 height 50
click at [215, 311] on input "b. The strategy being considered is a relative value arbitrage approach, which …" at bounding box center [215, 306] width 0 height 7
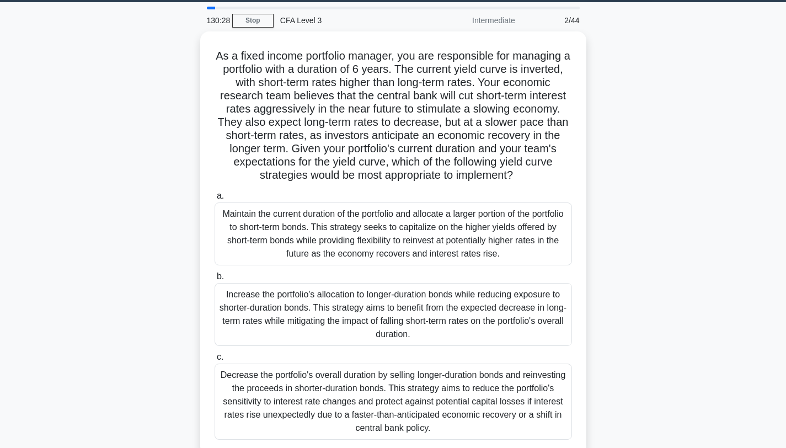
scroll to position [35, 0]
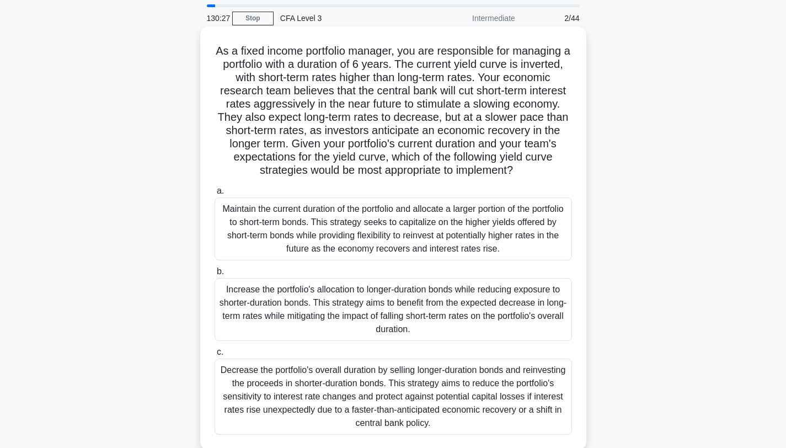
click at [355, 325] on div "Increase the portfolio's allocation to longer-duration bonds while reducing exp…" at bounding box center [394, 309] width 358 height 63
click at [215, 275] on input "b. Increase the portfolio's allocation to longer-duration bonds while reducing …" at bounding box center [215, 271] width 0 height 7
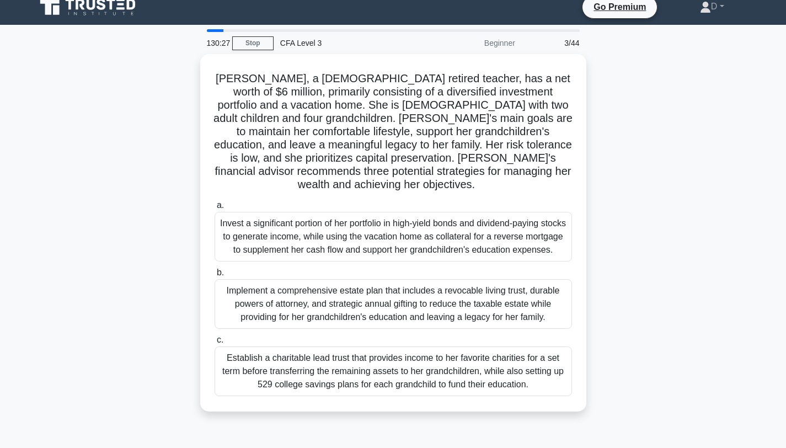
scroll to position [0, 0]
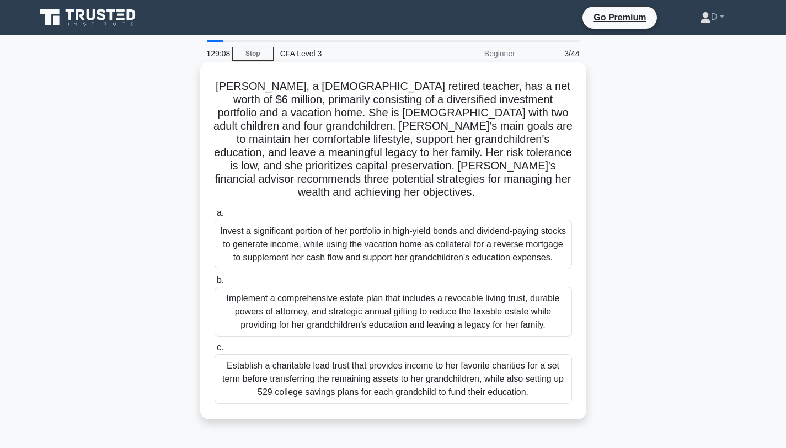
click at [437, 317] on div "Implement a comprehensive estate plan that includes a revocable living trust, d…" at bounding box center [394, 312] width 358 height 50
click at [215, 284] on input "b. Implement a comprehensive estate plan that includes a revocable living trust…" at bounding box center [215, 280] width 0 height 7
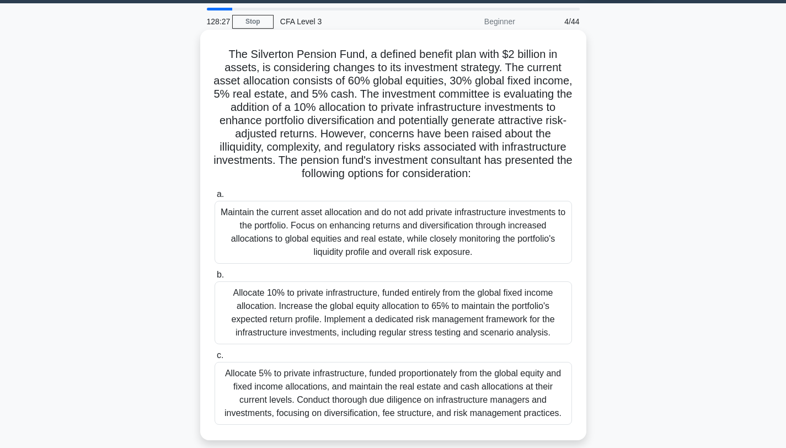
scroll to position [33, 0]
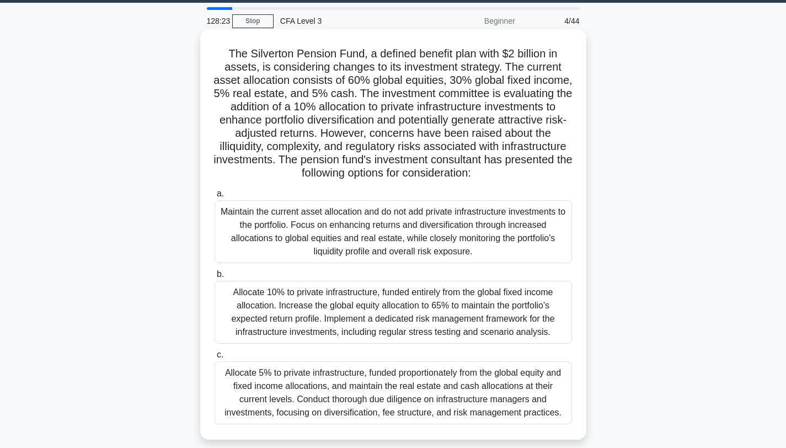
click at [523, 390] on div "Allocate 5% to private infrastructure, funded proportionately from the global e…" at bounding box center [394, 392] width 358 height 63
click at [215, 359] on input "c. Allocate 5% to private infrastructure, funded proportionately from the globa…" at bounding box center [215, 354] width 0 height 7
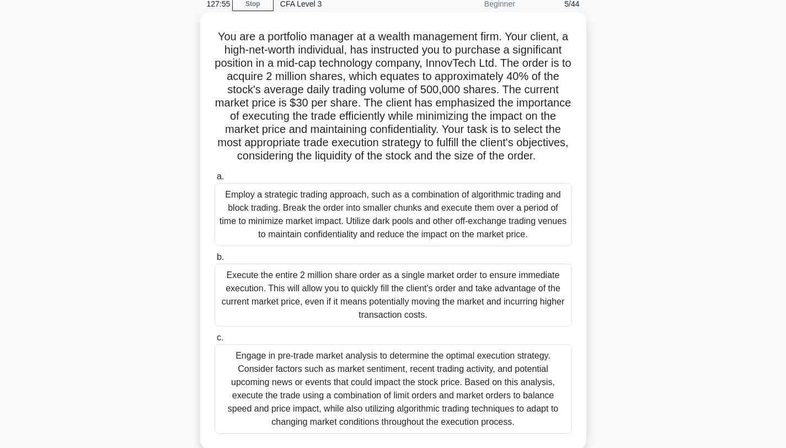
scroll to position [51, 0]
click at [513, 201] on div "Employ a strategic trading approach, such as a combination of algorithmic tradi…" at bounding box center [394, 213] width 358 height 63
click at [215, 179] on input "a. Employ a strategic trading approach, such as a combination of algorithmic tr…" at bounding box center [215, 175] width 0 height 7
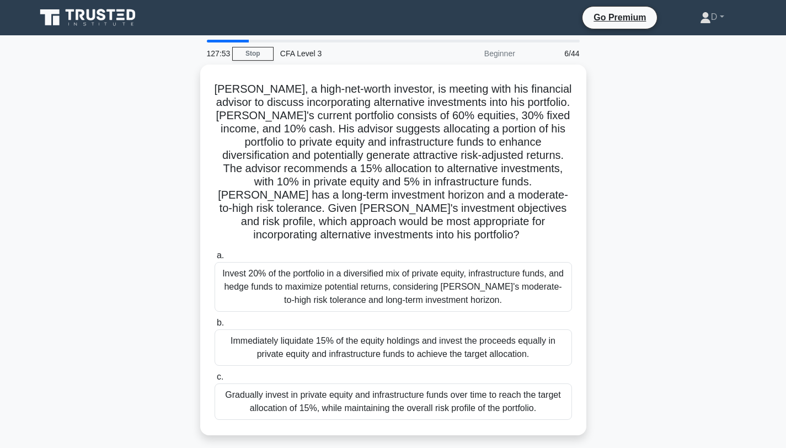
scroll to position [0, 0]
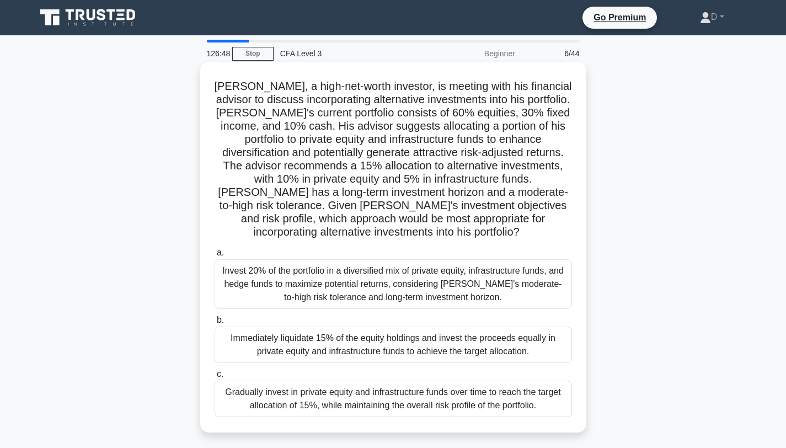
click at [447, 407] on div "Gradually invest in private equity and infrastructure funds over time to reach …" at bounding box center [394, 399] width 358 height 36
click at [215, 378] on input "c. Gradually invest in private equity and infrastructure funds over time to rea…" at bounding box center [215, 374] width 0 height 7
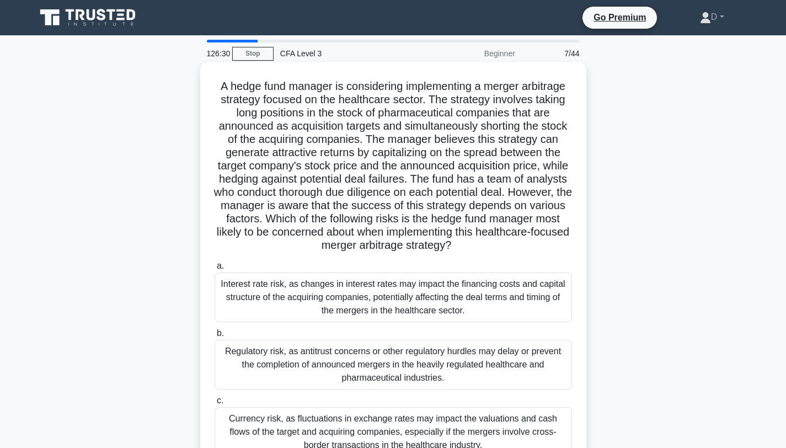
click at [454, 377] on div "Regulatory risk, as antitrust concerns or other regulatory hurdles may delay or…" at bounding box center [394, 365] width 358 height 50
click at [215, 337] on input "b. Regulatory risk, as antitrust concerns or other regulatory hurdles may delay…" at bounding box center [215, 333] width 0 height 7
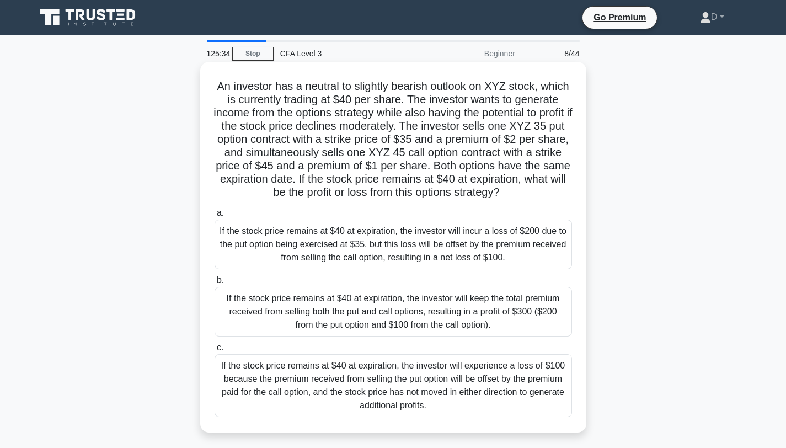
click at [507, 303] on div "If the stock price remains at $40 at expiration, the investor will keep the tot…" at bounding box center [394, 312] width 358 height 50
click at [215, 284] on input "b. If the stock price remains at $40 at expiration, the investor will keep the …" at bounding box center [215, 280] width 0 height 7
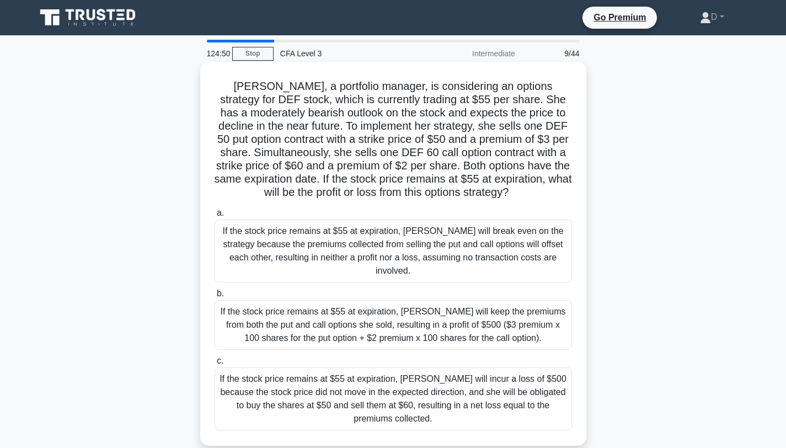
click at [479, 313] on div "If the stock price remains at $55 at expiration, [PERSON_NAME] will keep the pr…" at bounding box center [394, 325] width 358 height 50
click at [215, 297] on input "b. If the stock price remains at $55 at expiration, [PERSON_NAME] will keep the…" at bounding box center [215, 293] width 0 height 7
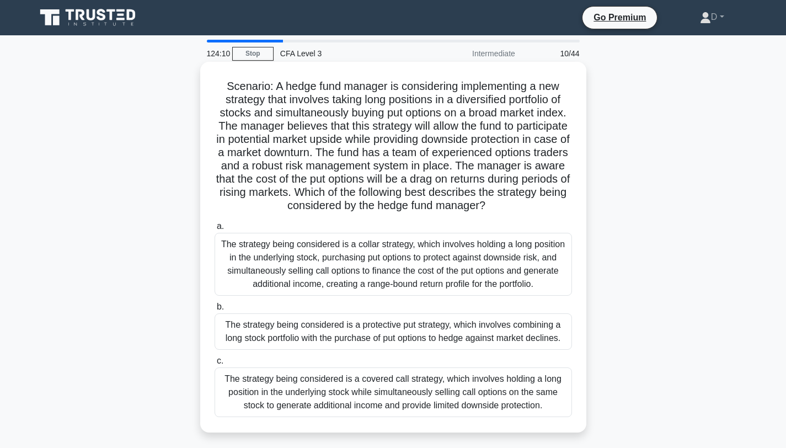
click at [482, 327] on div "The strategy being considered is a protective put strategy, which involves comb…" at bounding box center [394, 331] width 358 height 36
click at [215, 311] on input "b. The strategy being considered is a protective put strategy, which involves c…" at bounding box center [215, 306] width 0 height 7
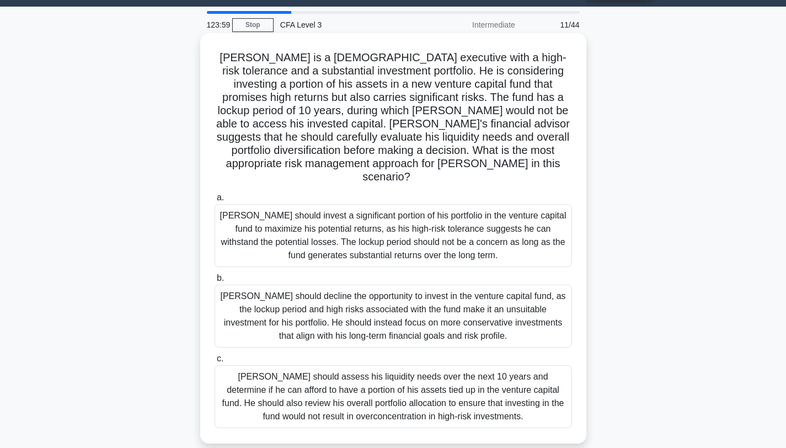
scroll to position [26, 0]
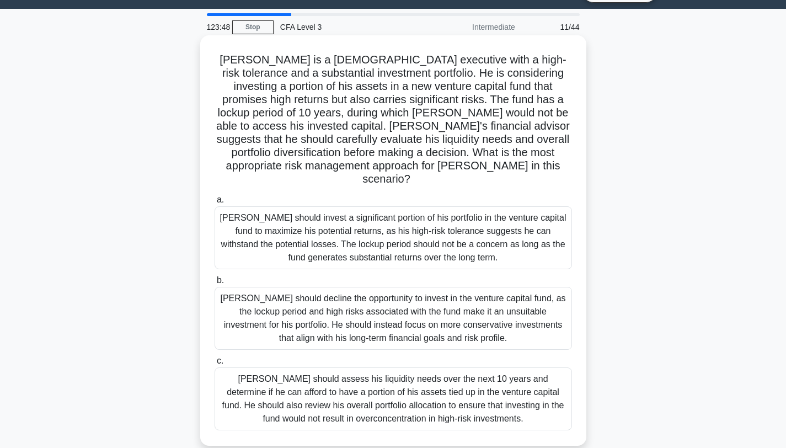
click at [497, 385] on div "[PERSON_NAME] should assess his liquidity needs over the next 10 years and dete…" at bounding box center [394, 398] width 358 height 63
click at [215, 365] on input "[PERSON_NAME] should assess his liquidity needs over the next 10 years and dete…" at bounding box center [215, 361] width 0 height 7
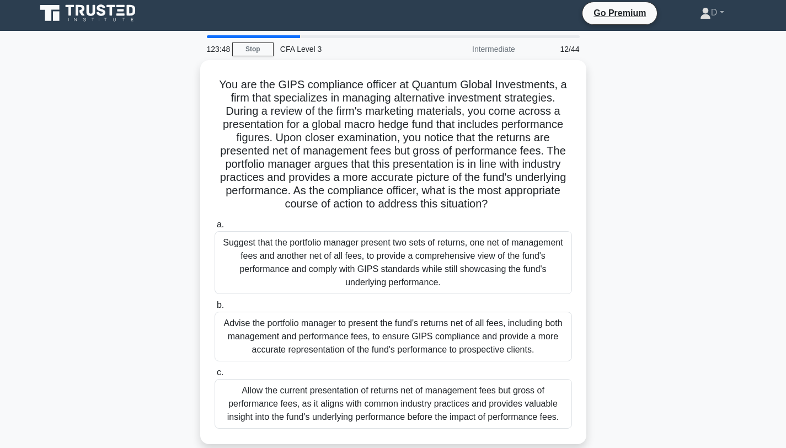
scroll to position [0, 0]
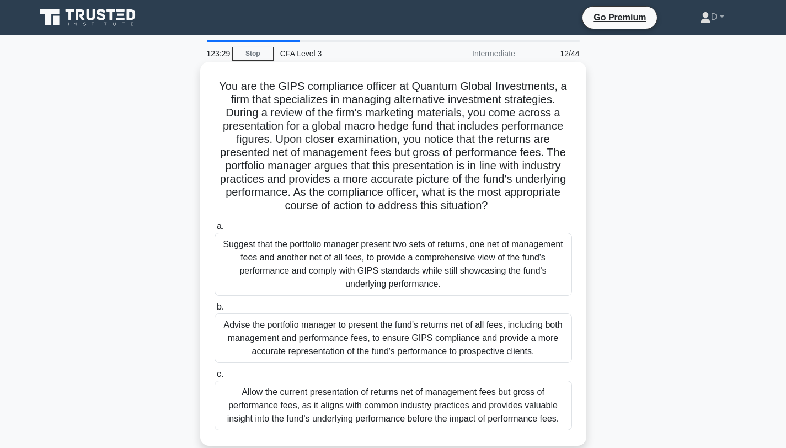
click at [503, 334] on div "Advise the portfolio manager to present the fund's returns net of all fees, inc…" at bounding box center [394, 338] width 358 height 50
click at [215, 311] on input "b. Advise the portfolio manager to present the fund's returns net of all fees, …" at bounding box center [215, 306] width 0 height 7
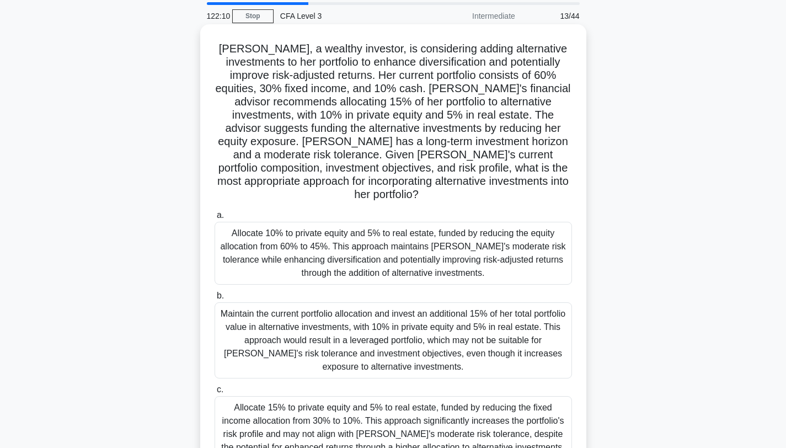
scroll to position [38, 0]
click at [419, 223] on div "Allocate 10% to private equity and 5% to real estate, funded by reducing the eq…" at bounding box center [394, 252] width 358 height 63
click at [215, 218] on input "a. Allocate 10% to private equity and 5% to real estate, funded by reducing the…" at bounding box center [215, 214] width 0 height 7
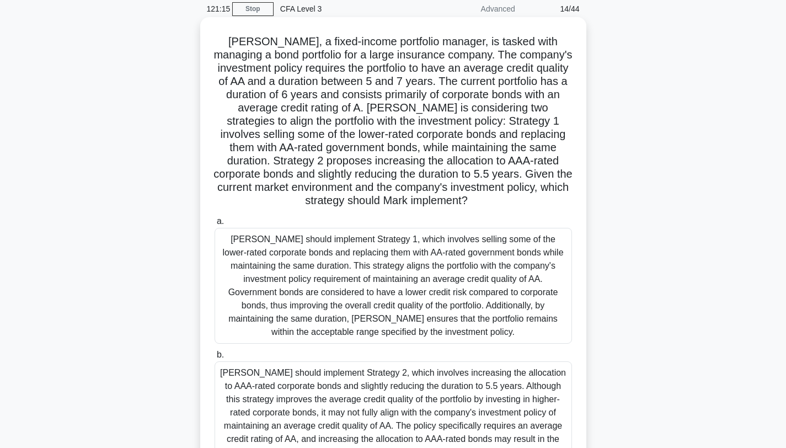
scroll to position [39, 0]
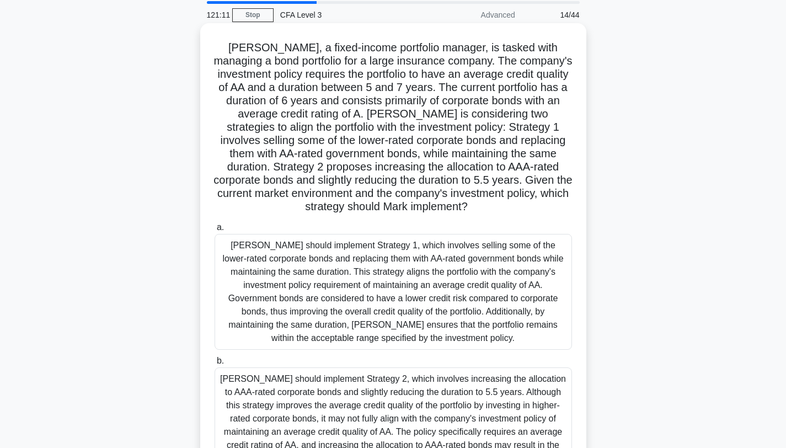
click at [468, 254] on div "[PERSON_NAME] should implement Strategy 1, which involves selling some of the l…" at bounding box center [394, 292] width 358 height 116
click at [215, 231] on input "a. [PERSON_NAME] should implement Strategy 1, which involves selling some of th…" at bounding box center [215, 227] width 0 height 7
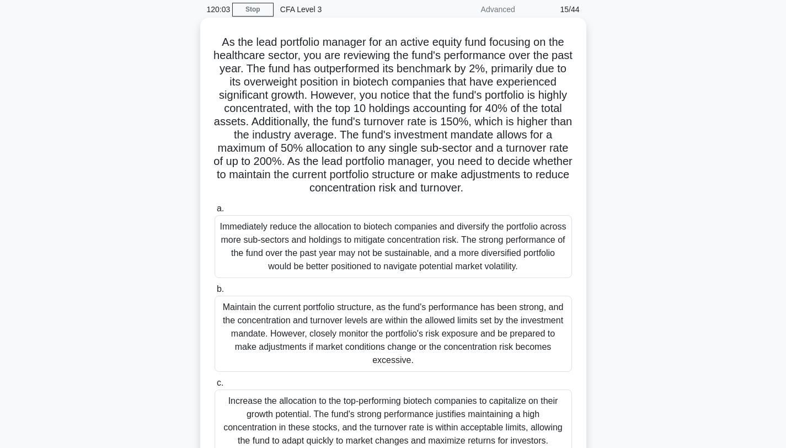
scroll to position [45, 0]
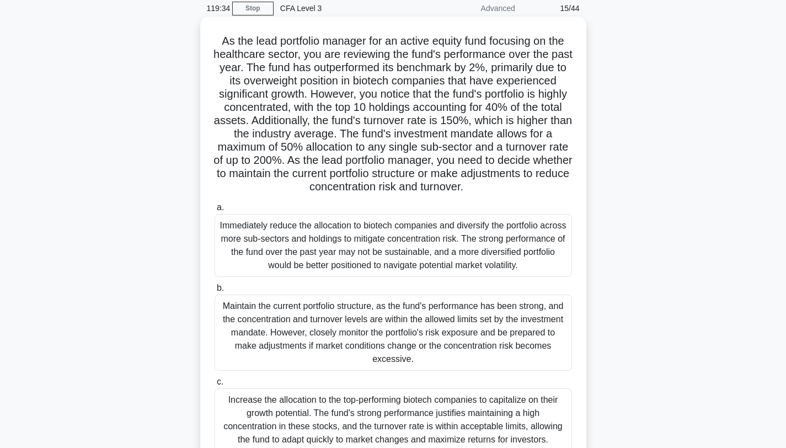
click at [448, 320] on div "Maintain the current portfolio structure, as the fund's performance has been st…" at bounding box center [394, 333] width 358 height 76
click at [215, 292] on input "b. Maintain the current portfolio structure, as the fund's performance has been…" at bounding box center [215, 288] width 0 height 7
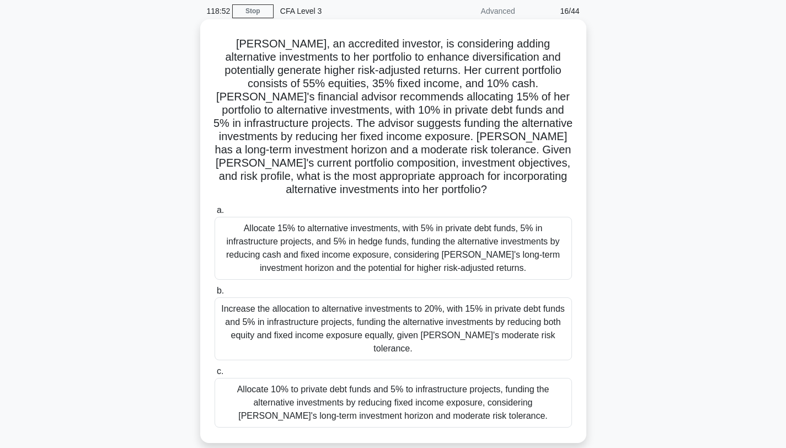
scroll to position [44, 0]
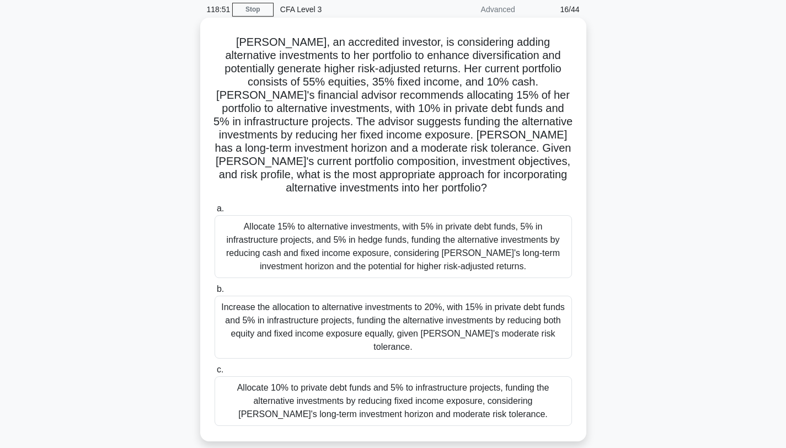
click at [486, 397] on div "Allocate 10% to private debt funds and 5% to infrastructure projects, funding t…" at bounding box center [394, 401] width 358 height 50
click at [215, 374] on input "c. Allocate 10% to private debt funds and 5% to infrastructure projects, fundin…" at bounding box center [215, 369] width 0 height 7
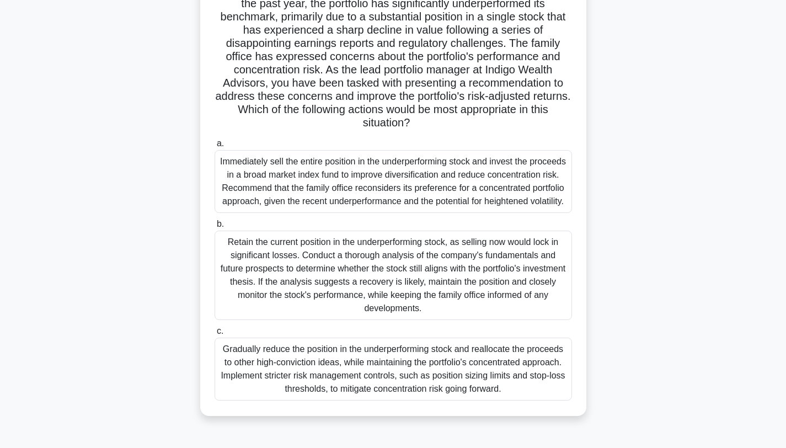
scroll to position [148, 0]
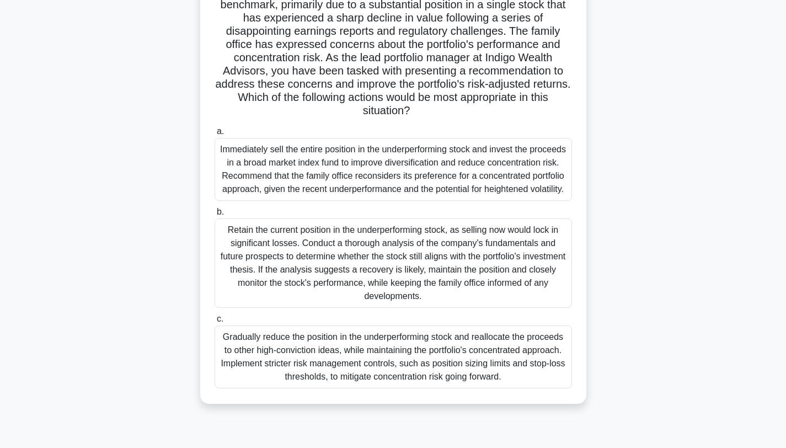
click at [459, 388] on div "Gradually reduce the position in the underperforming stock and reallocate the p…" at bounding box center [394, 357] width 358 height 63
click at [215, 323] on input "c. Gradually reduce the position in the underperforming stock and reallocate th…" at bounding box center [215, 319] width 0 height 7
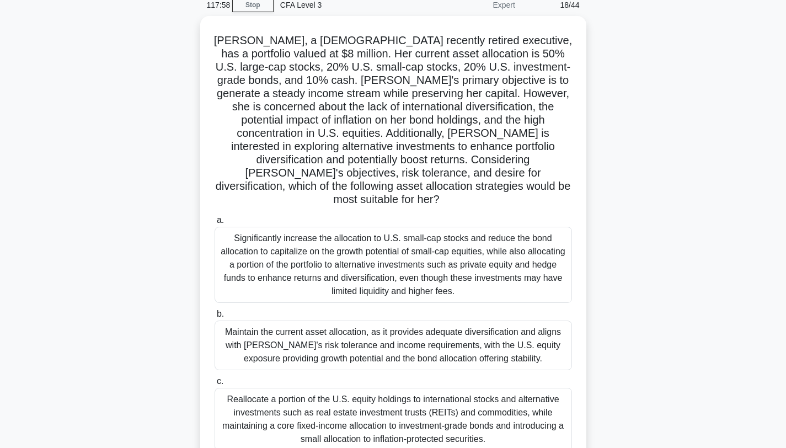
scroll to position [52, 0]
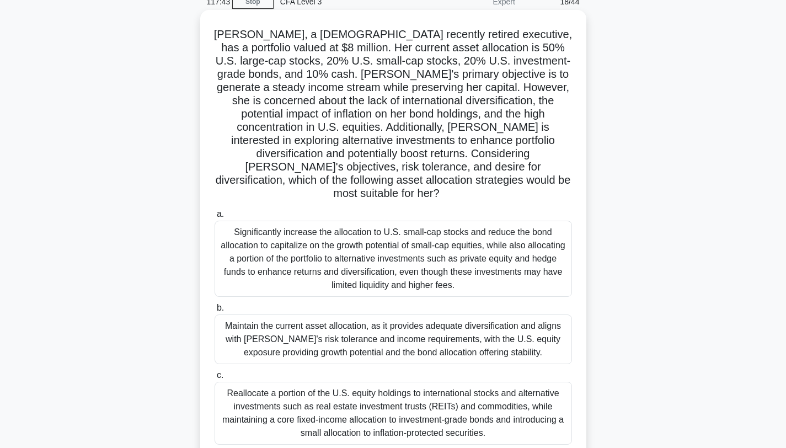
click at [471, 395] on div "Reallocate a portion of the U.S. equity holdings to international stocks and al…" at bounding box center [394, 413] width 358 height 63
click at [215, 379] on input "c. Reallocate a portion of the U.S. equity holdings to international stocks and…" at bounding box center [215, 375] width 0 height 7
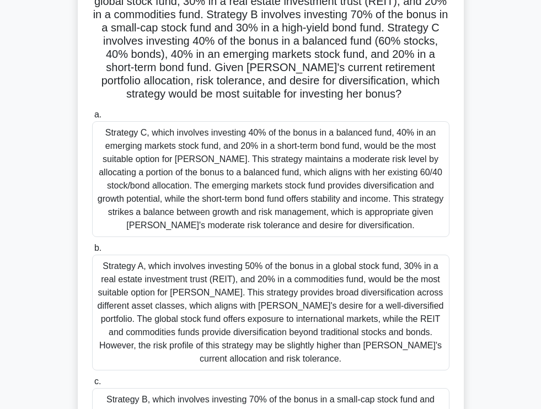
scroll to position [172, 0]
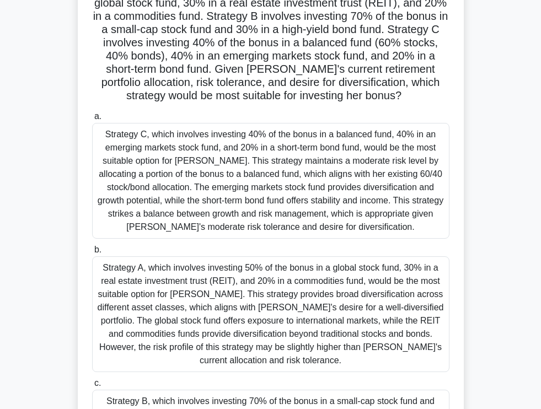
click at [319, 198] on div "Strategy C, which involves investing 40% of the bonus in a balanced fund, 40% i…" at bounding box center [271, 181] width 358 height 116
click at [92, 120] on input "a. Strategy C, which involves investing 40% of the bonus in a balanced fund, 40…" at bounding box center [92, 116] width 0 height 7
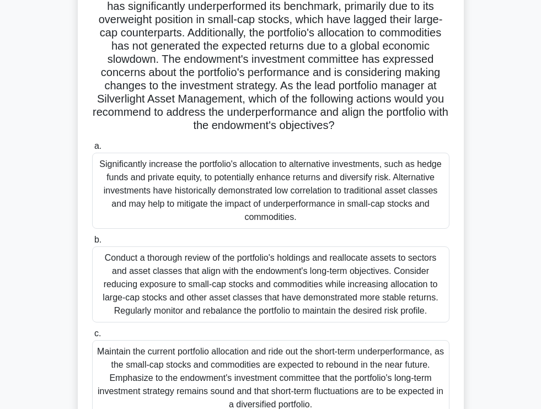
scroll to position [134, 0]
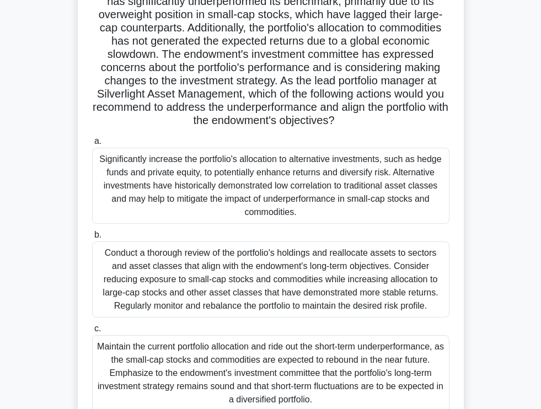
click at [360, 292] on div "Conduct a thorough review of the portfolio's holdings and reallocate assets to …" at bounding box center [271, 280] width 358 height 76
click at [92, 239] on input "b. Conduct a thorough review of the portfolio's holdings and reallocate assets …" at bounding box center [92, 235] width 0 height 7
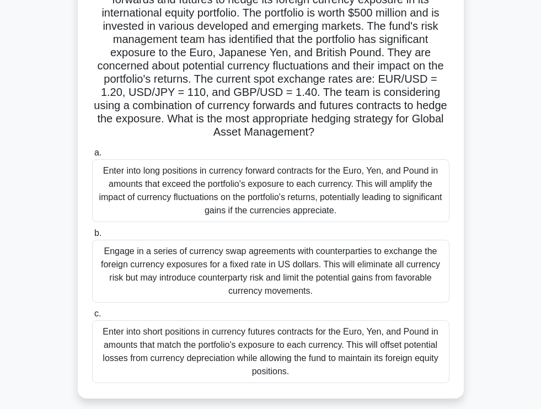
scroll to position [115, 0]
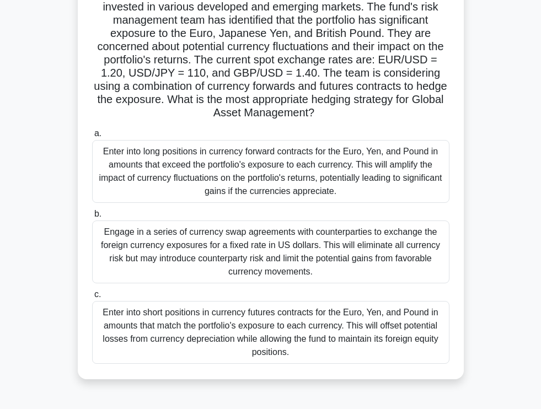
click at [334, 342] on div "Enter into short positions in currency futures contracts for the Euro, Yen, and…" at bounding box center [271, 332] width 358 height 63
click at [92, 298] on input "c. Enter into short positions in currency futures contracts for the Euro, Yen, …" at bounding box center [92, 294] width 0 height 7
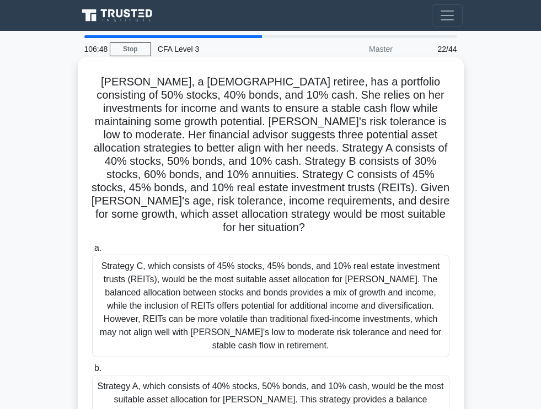
scroll to position [186, 0]
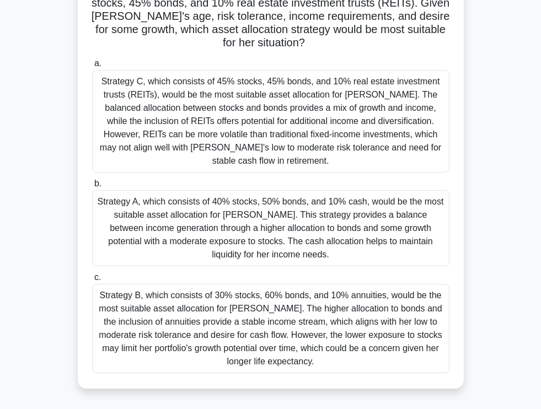
click at [319, 327] on div "Strategy B, which consists of 30% stocks, 60% bonds, and 10% annuities, would b…" at bounding box center [271, 328] width 358 height 89
click at [92, 281] on input "c. Strategy B, which consists of 30% stocks, 60% bonds, and 10% annuities, woul…" at bounding box center [92, 277] width 0 height 7
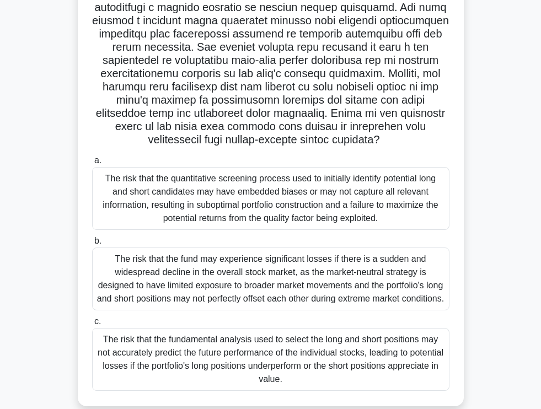
scroll to position [164, 0]
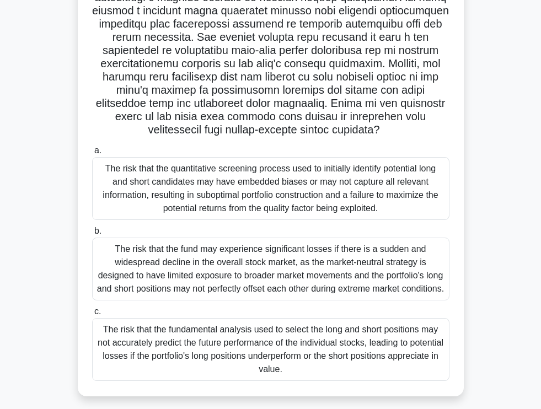
click at [332, 368] on div "The risk that the fundamental analysis used to select the long and short positi…" at bounding box center [271, 349] width 358 height 63
click at [92, 316] on input "c. The risk that the fundamental analysis used to select the long and short pos…" at bounding box center [92, 311] width 0 height 7
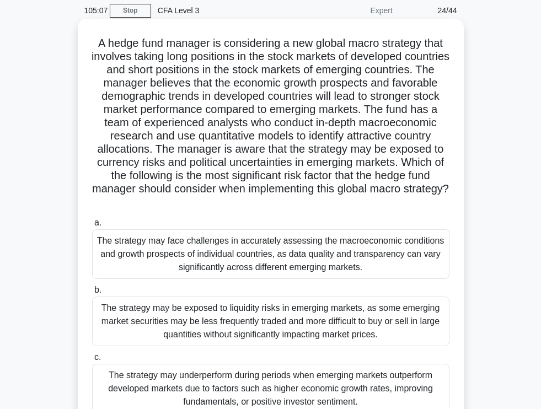
scroll to position [58, 0]
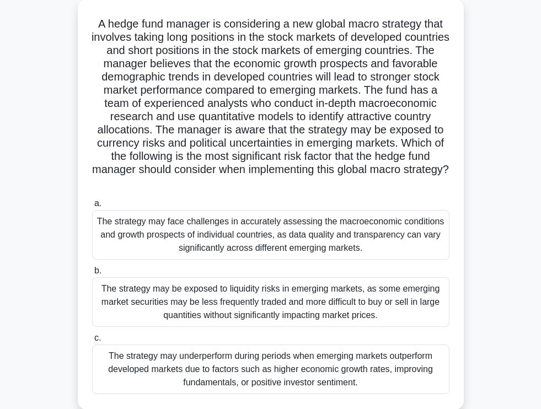
click at [343, 368] on div "The strategy may underperform during periods when emerging markets outperform d…" at bounding box center [271, 370] width 358 height 50
click at [92, 342] on input "c. The strategy may underperform during periods when emerging markets outperfor…" at bounding box center [92, 338] width 0 height 7
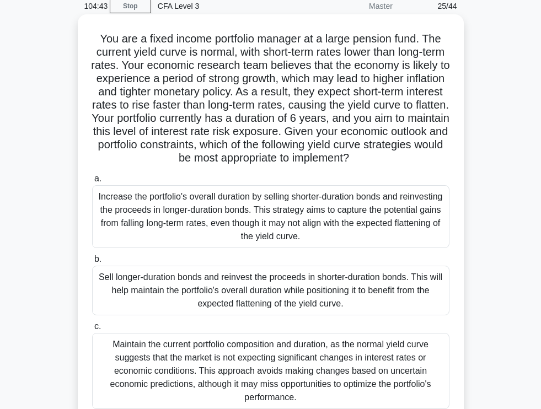
scroll to position [44, 0]
click at [420, 217] on div "Increase the portfolio's overall duration by selling shorter-duration bonds and…" at bounding box center [271, 216] width 358 height 63
click at [92, 182] on input "a. Increase the portfolio's overall duration by selling shorter-duration bonds …" at bounding box center [92, 178] width 0 height 7
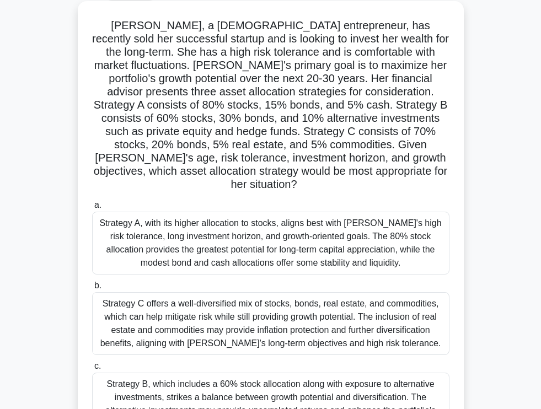
scroll to position [46, 0]
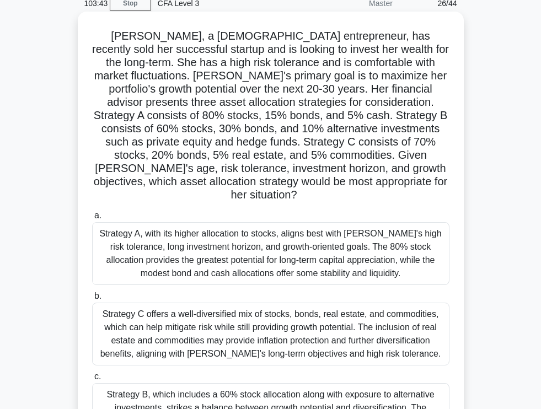
click at [413, 244] on div "Strategy A, with its higher allocation to stocks, aligns best with [PERSON_NAME…" at bounding box center [271, 253] width 358 height 63
click at [92, 220] on input "a. Strategy A, with its higher allocation to stocks, aligns best with [PERSON_N…" at bounding box center [92, 215] width 0 height 7
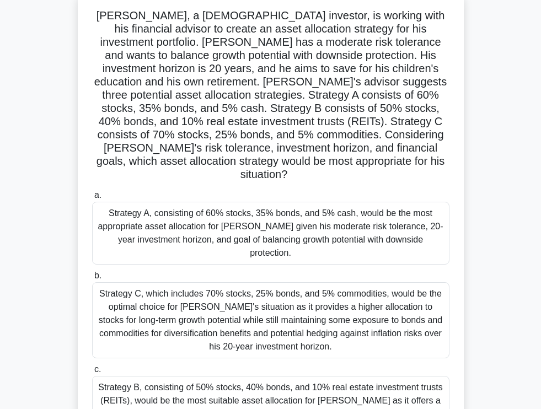
scroll to position [65, 0]
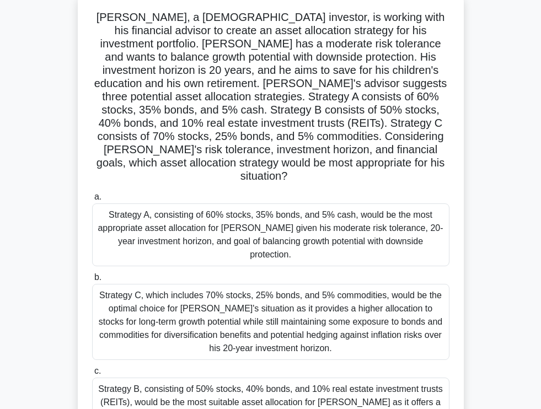
click at [361, 219] on div "Strategy A, consisting of 60% stocks, 35% bonds, and 5% cash, would be the most…" at bounding box center [271, 235] width 358 height 63
click at [92, 201] on input "a. Strategy A, consisting of 60% stocks, 35% bonds, and 5% cash, would be the m…" at bounding box center [92, 197] width 0 height 7
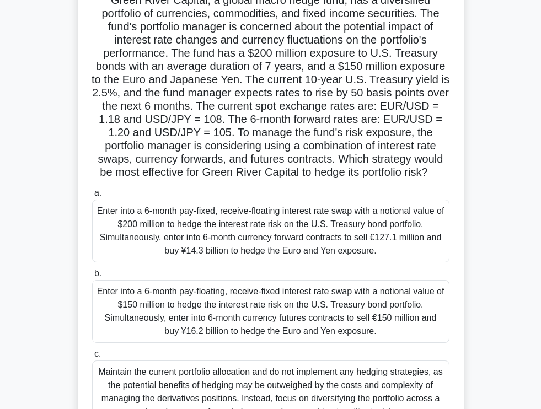
scroll to position [68, 0]
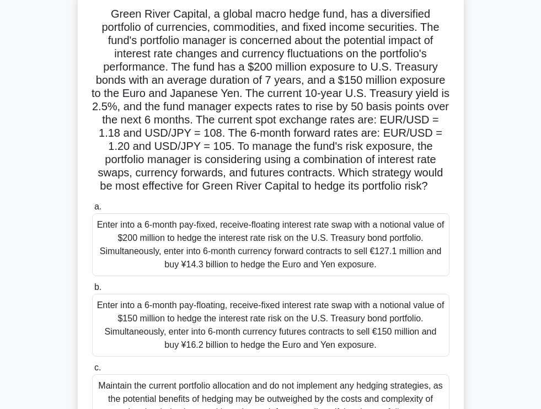
click at [301, 262] on div "Enter into a 6-month pay-fixed, receive-floating interest rate swap with a noti…" at bounding box center [271, 245] width 358 height 63
click at [92, 211] on input "a. Enter into a 6-month pay-fixed, receive-floating interest rate swap with a n…" at bounding box center [92, 207] width 0 height 7
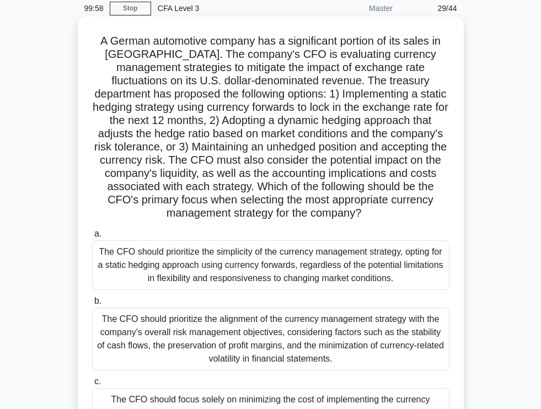
scroll to position [40, 0]
click at [343, 338] on div "The CFO should prioritize the alignment of the currency management strategy wit…" at bounding box center [271, 339] width 358 height 63
click at [92, 306] on input "b. The CFO should prioritize the alignment of the currency management strategy …" at bounding box center [92, 301] width 0 height 7
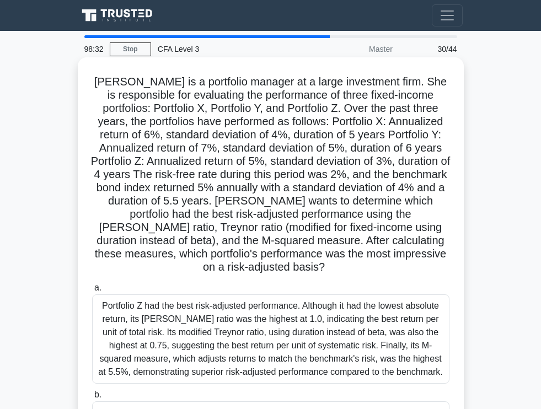
scroll to position [256, 0]
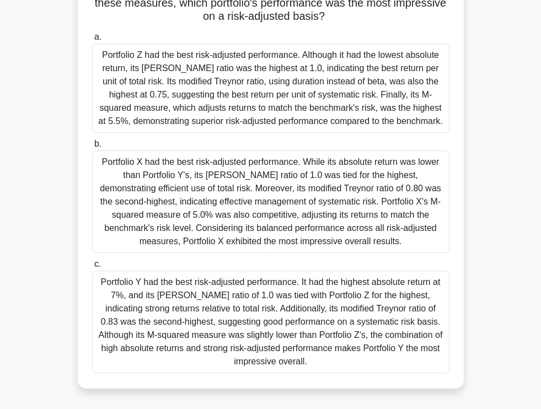
click at [329, 310] on div "Portfolio Y had the best risk-adjusted performance. It had the highest absolute…" at bounding box center [271, 322] width 358 height 103
click at [92, 268] on input "c. Portfolio Y had the best risk-adjusted performance. It had the highest absol…" at bounding box center [92, 264] width 0 height 7
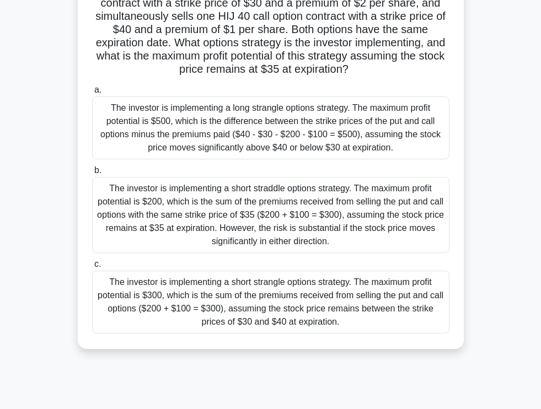
scroll to position [119, 0]
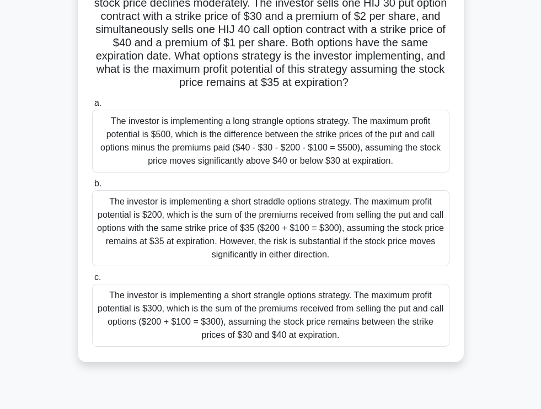
click at [331, 322] on div "The investor is implementing a short strangle options strategy. The maximum pro…" at bounding box center [271, 315] width 358 height 63
click at [92, 281] on input "c. The investor is implementing a short strangle options strategy. The maximum …" at bounding box center [92, 277] width 0 height 7
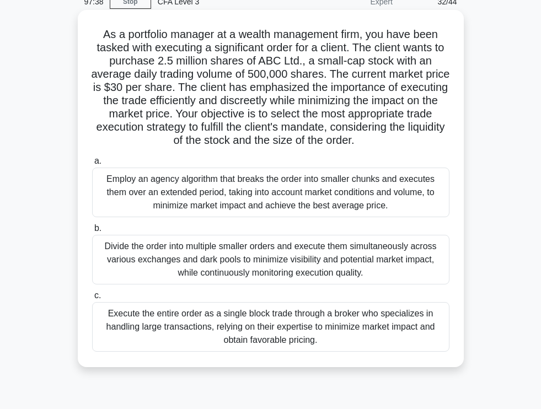
scroll to position [52, 0]
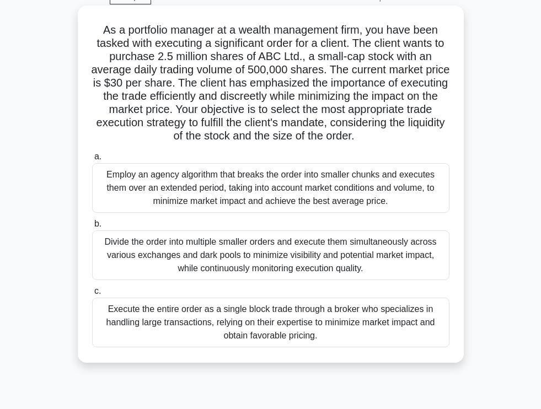
click at [314, 200] on div "Employ an agency algorithm that breaks the order into smaller chunks and execut…" at bounding box center [271, 188] width 358 height 50
click at [92, 161] on input "a. Employ an agency algorithm that breaks the order into smaller chunks and exe…" at bounding box center [92, 156] width 0 height 7
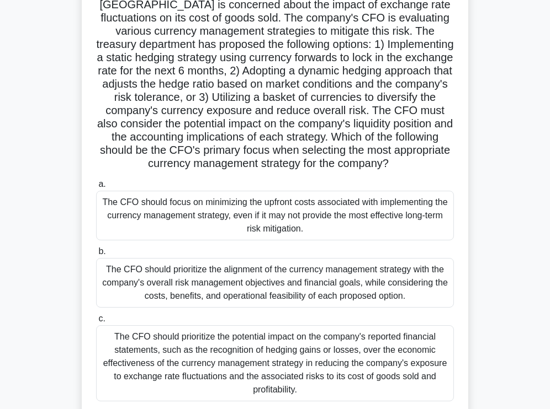
scroll to position [94, 0]
click at [338, 283] on div "The CFO should prioritize the alignment of the currency management strategy wit…" at bounding box center [275, 284] width 358 height 50
click at [96, 256] on input "b. The CFO should prioritize the alignment of the currency management strategy …" at bounding box center [96, 252] width 0 height 7
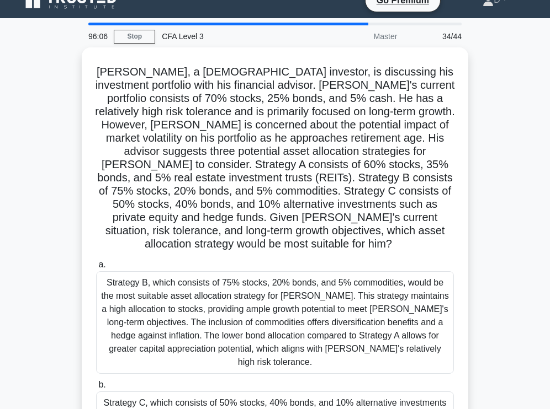
scroll to position [0, 0]
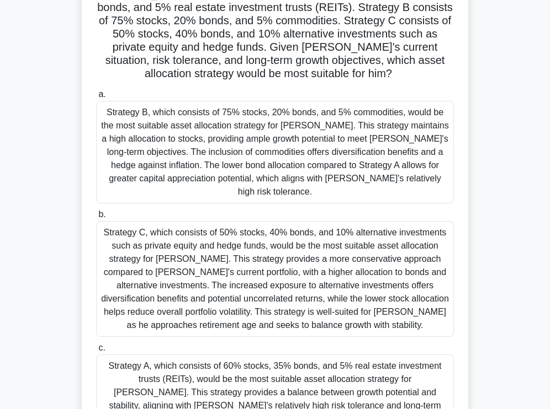
click at [295, 370] on div "Strategy A, which consists of 60% stocks, 35% bonds, and 5% real estate investm…" at bounding box center [275, 413] width 358 height 116
click at [96, 352] on input "c. Strategy A, which consists of 60% stocks, 35% bonds, and 5% real estate inve…" at bounding box center [96, 348] width 0 height 7
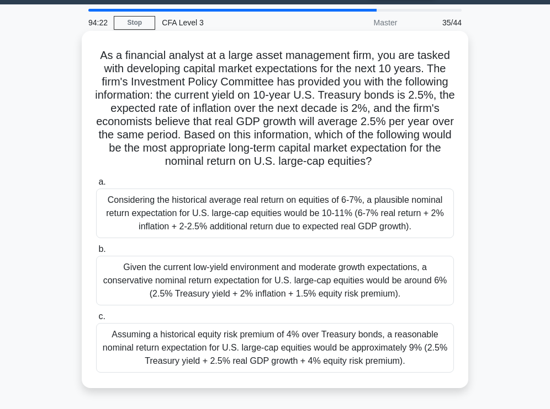
scroll to position [33, 0]
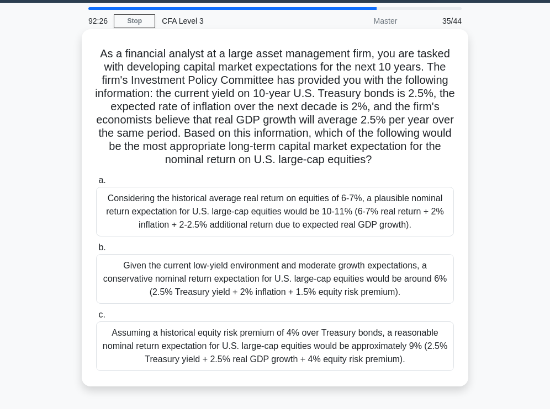
click at [353, 350] on div "Assuming a historical equity risk premium of 4% over Treasury bonds, a reasonab…" at bounding box center [275, 347] width 358 height 50
click at [96, 319] on input "c. Assuming a historical equity risk premium of 4% over Treasury bonds, a reaso…" at bounding box center [96, 315] width 0 height 7
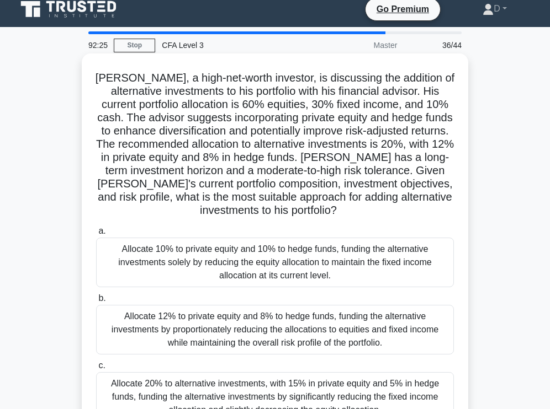
scroll to position [0, 0]
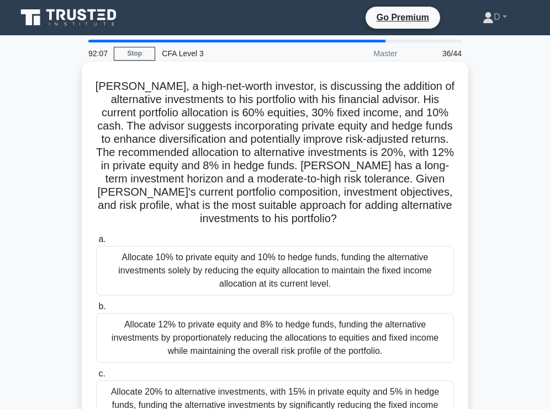
click at [368, 156] on h5 "[PERSON_NAME], a high-net-worth investor, is discussing the addition of alterna…" at bounding box center [275, 152] width 360 height 147
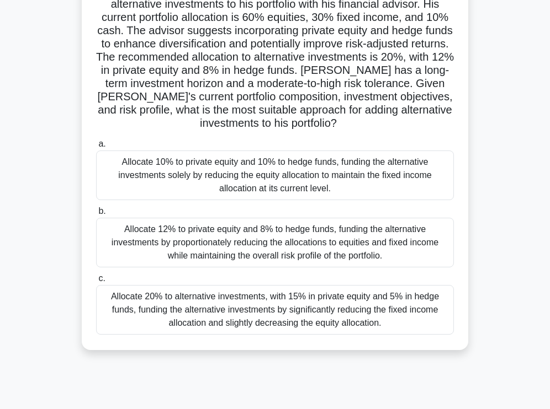
scroll to position [50, 0]
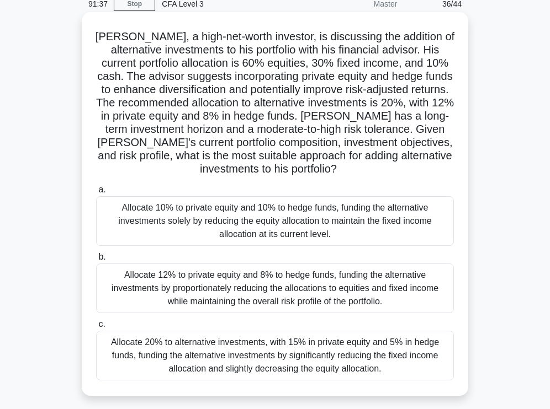
click at [205, 292] on div "Allocate 12% to private equity and 8% to hedge funds, funding the alternative i…" at bounding box center [275, 289] width 358 height 50
click at [96, 261] on input "b. Allocate 12% to private equity and 8% to hedge funds, funding the alternativ…" at bounding box center [96, 257] width 0 height 7
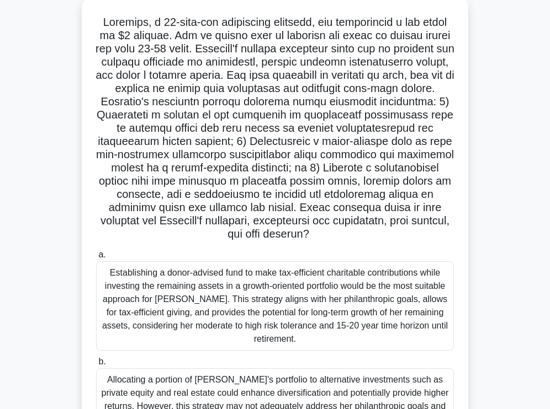
scroll to position [67, 0]
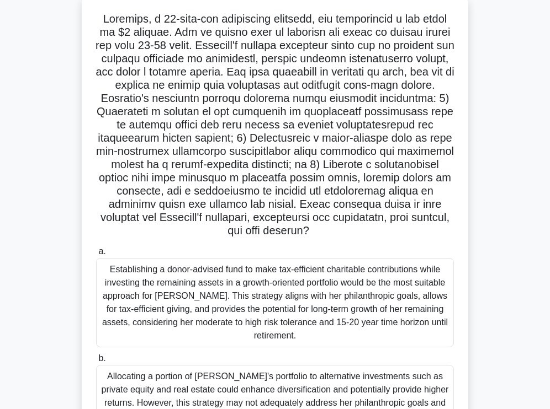
click at [323, 298] on div "Establishing a donor-advised fund to make tax-efficient charitable contribution…" at bounding box center [275, 302] width 358 height 89
click at [96, 255] on input "a. Establishing a donor-advised fund to make tax-efficient charitable contribut…" at bounding box center [96, 251] width 0 height 7
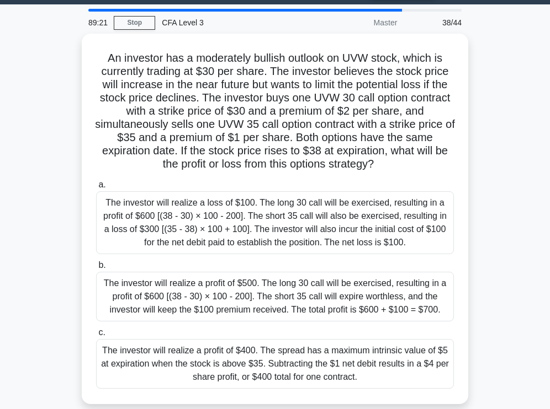
scroll to position [27, 0]
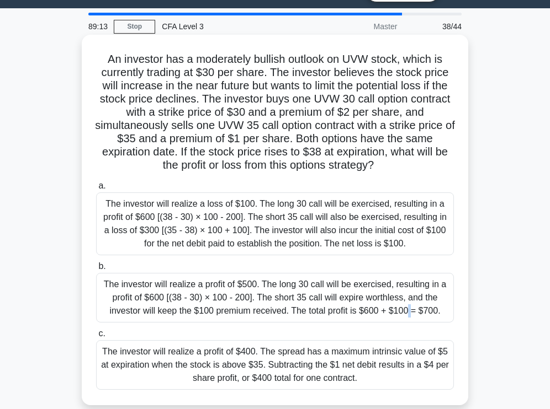
click at [322, 299] on div "The investor will realize a profit of $500. The long 30 call will be exercised,…" at bounding box center [275, 298] width 358 height 50
click at [96, 270] on input "b. The investor will realize a profit of $500. The long 30 call will be exercis…" at bounding box center [96, 266] width 0 height 7
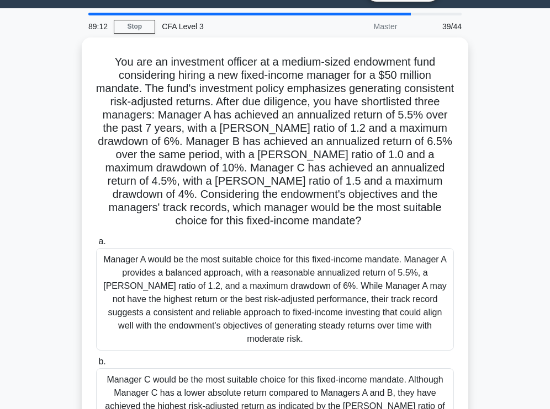
scroll to position [0, 0]
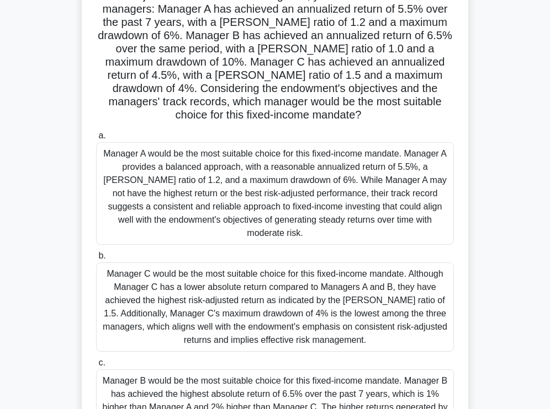
click at [322, 271] on div "Manager C would be the most suitable choice for this fixed-income mandate. Alth…" at bounding box center [275, 307] width 358 height 89
click at [96, 260] on input "b. Manager C would be the most suitable choice for this fixed-income mandate. A…" at bounding box center [96, 256] width 0 height 7
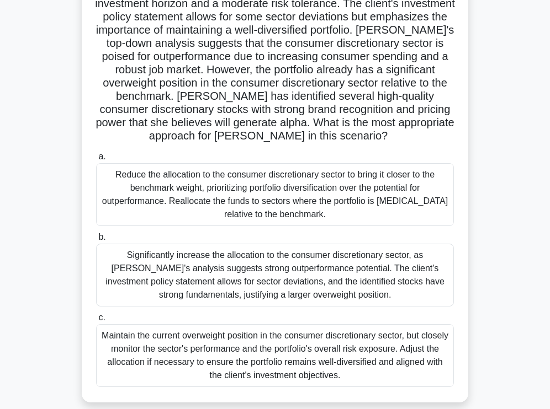
scroll to position [135, 0]
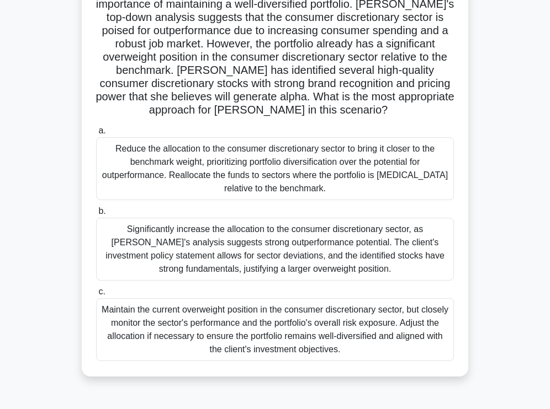
click at [308, 344] on div "Maintain the current overweight position in the consumer discretionary sector, …" at bounding box center [275, 329] width 358 height 63
click at [96, 296] on input "c. Maintain the current overweight position in the consumer discretionary secto…" at bounding box center [96, 292] width 0 height 7
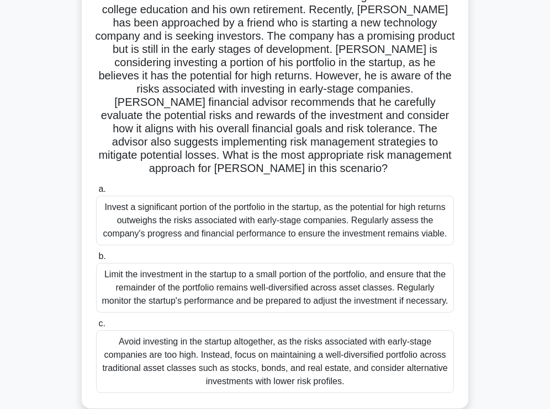
scroll to position [115, 0]
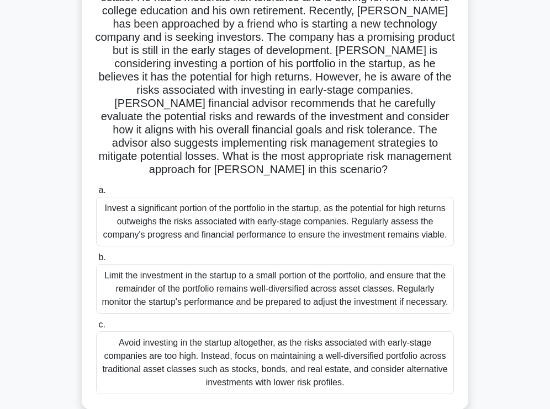
click at [251, 273] on div "Limit the investment in the startup to a small portion of the portfolio, and en…" at bounding box center [275, 289] width 358 height 50
click at [96, 262] on input "b. Limit the investment in the startup to a small portion of the portfolio, and…" at bounding box center [96, 257] width 0 height 7
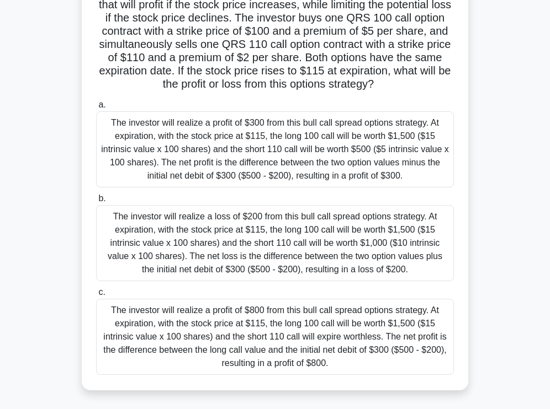
scroll to position [109, 0]
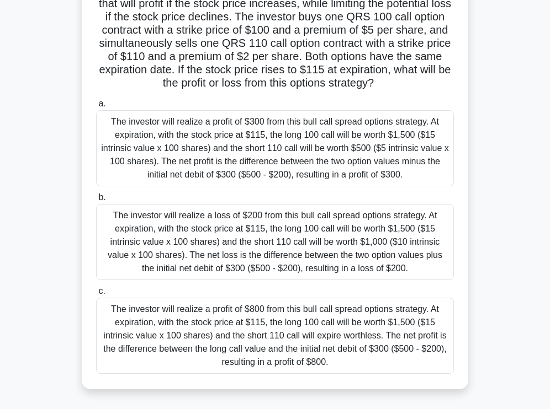
click at [324, 331] on div "The investor will realize a profit of $800 from this bull call spread options s…" at bounding box center [275, 336] width 358 height 76
click at [96, 295] on input "c. The investor will realize a profit of $800 from this bull call spread option…" at bounding box center [96, 291] width 0 height 7
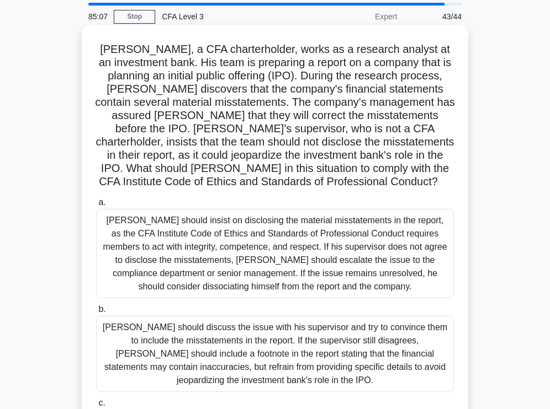
scroll to position [14, 0]
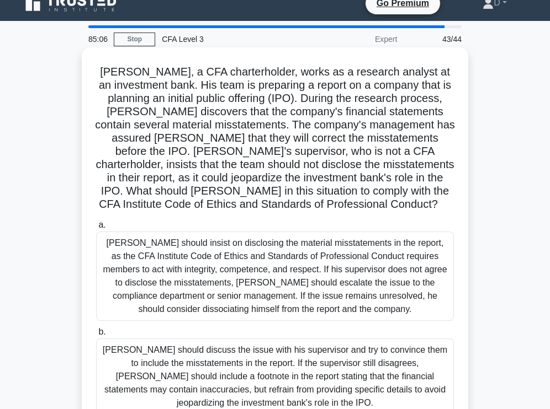
click at [337, 252] on div "[PERSON_NAME] should insist on disclosing the material misstatements in the rep…" at bounding box center [275, 276] width 358 height 89
click at [96, 229] on input "a. [PERSON_NAME] should insist on disclosing the material misstatements in the …" at bounding box center [96, 225] width 0 height 7
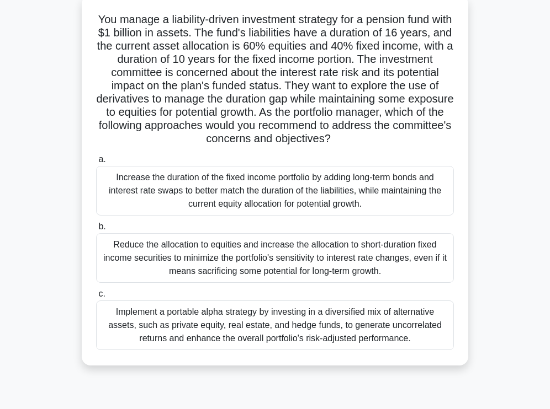
scroll to position [0, 0]
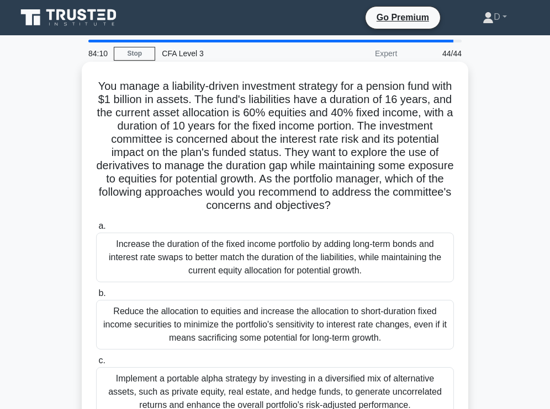
click at [244, 251] on div "Increase the duration of the fixed income portfolio by adding long-term bonds a…" at bounding box center [275, 258] width 358 height 50
click at [96, 230] on input "a. Increase the duration of the fixed income portfolio by adding long-term bond…" at bounding box center [96, 226] width 0 height 7
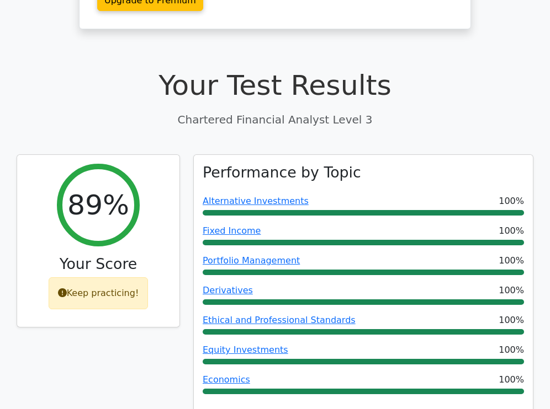
scroll to position [333, 0]
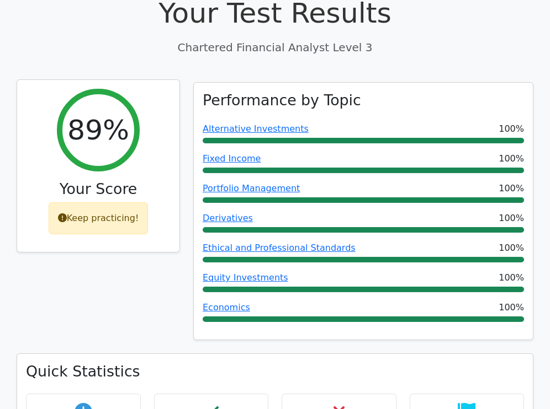
click at [65, 214] on icon at bounding box center [62, 218] width 9 height 9
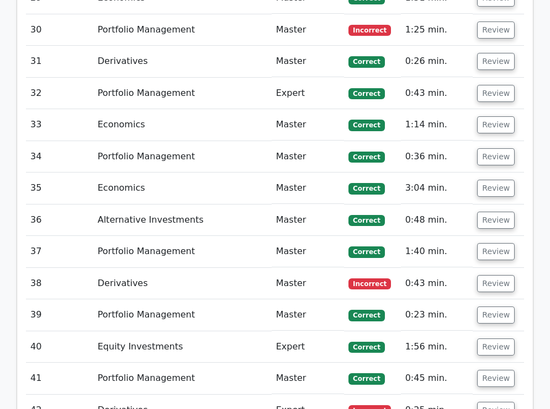
scroll to position [2567, 0]
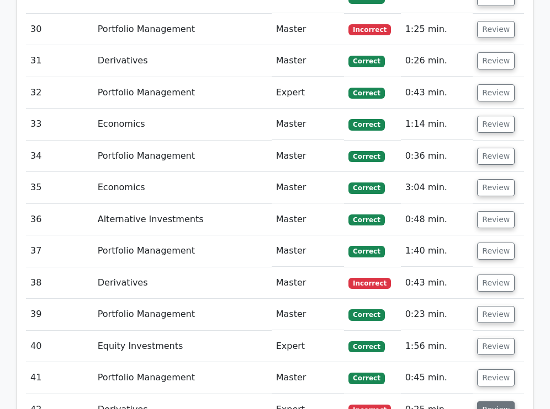
click at [485, 402] on button "Review" at bounding box center [496, 410] width 38 height 17
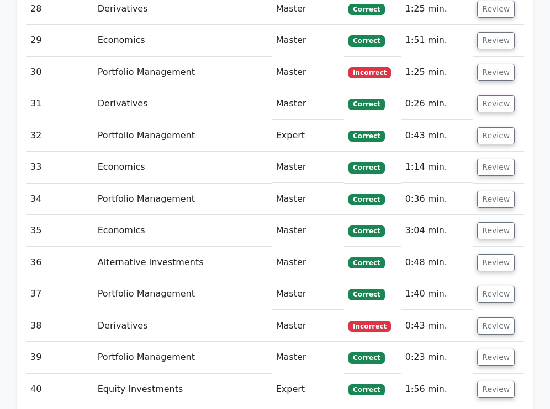
scroll to position [2532, 0]
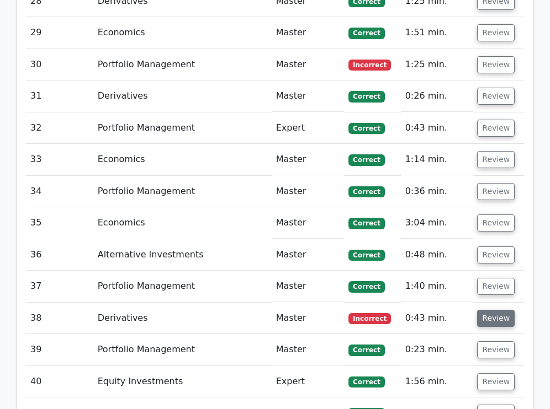
click at [488, 310] on button "Review" at bounding box center [496, 318] width 38 height 17
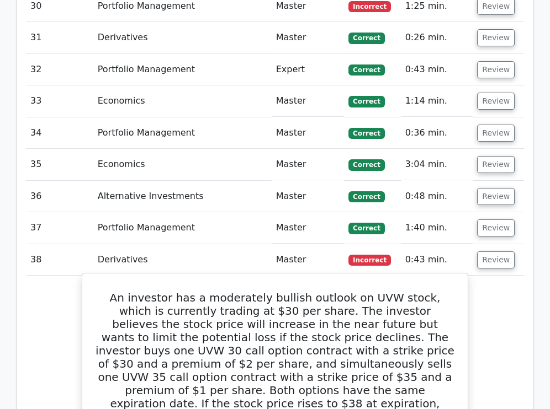
scroll to position [2589, 0]
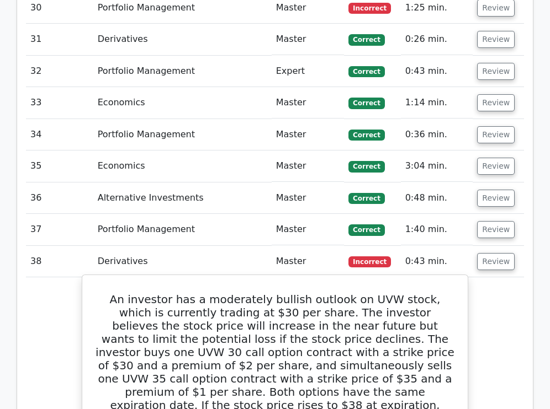
click at [367, 293] on h5 "An investor has a moderately bullish outlook on UVW stock, which is currently t…" at bounding box center [274, 359] width 359 height 132
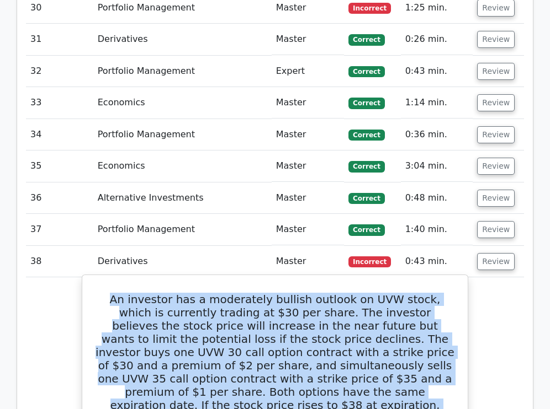
click at [367, 293] on h5 "An investor has a moderately bullish outlook on UVW stock, which is currently t…" at bounding box center [274, 359] width 359 height 132
copy div "An investor has a moderately bullish outlook on UVW stock, which is currently t…"
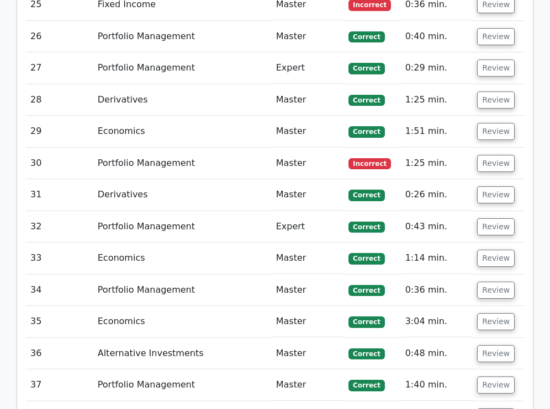
scroll to position [2428, 0]
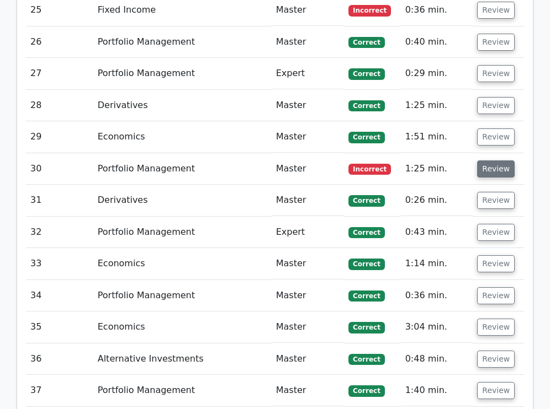
click at [482, 161] on button "Review" at bounding box center [496, 169] width 38 height 17
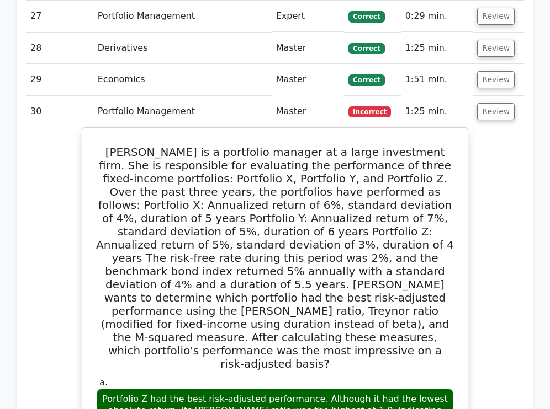
scroll to position [2484, 0]
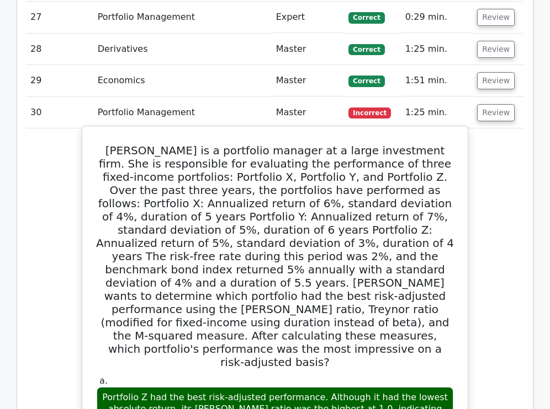
click at [301, 144] on h5 "[PERSON_NAME] is a portfolio manager at a large investment firm. She is respons…" at bounding box center [274, 256] width 359 height 225
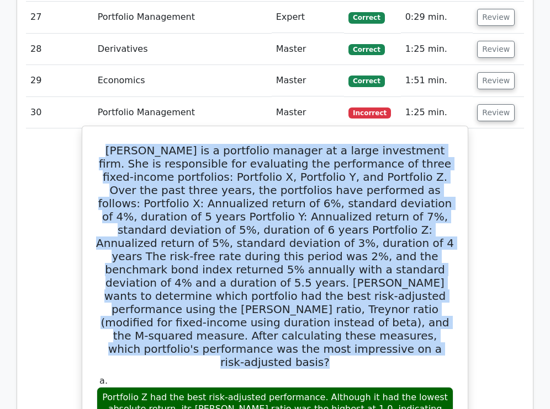
click at [301, 144] on h5 "[PERSON_NAME] is a portfolio manager at a large investment firm. She is respons…" at bounding box center [274, 256] width 359 height 225
copy div "Sophia is a portfolio manager at a large investment firm. She is responsible fo…"
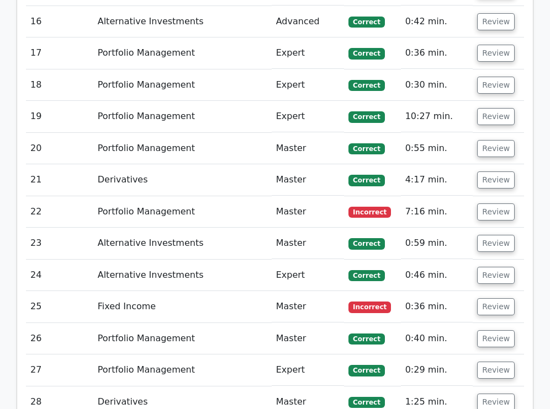
scroll to position [2131, 0]
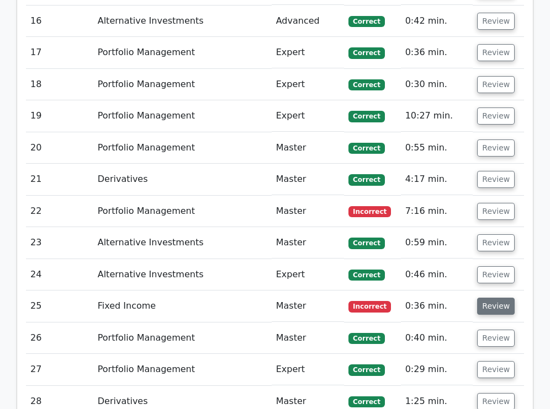
click at [488, 298] on button "Review" at bounding box center [496, 306] width 38 height 17
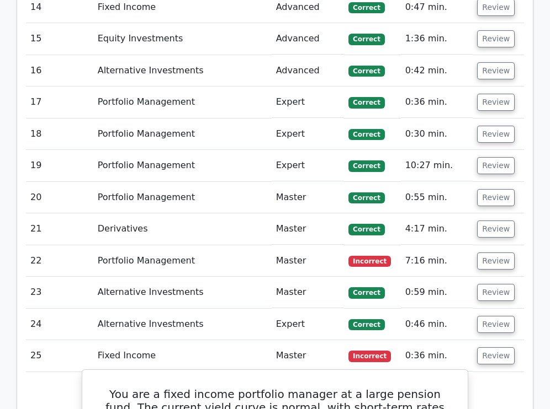
scroll to position [2061, 0]
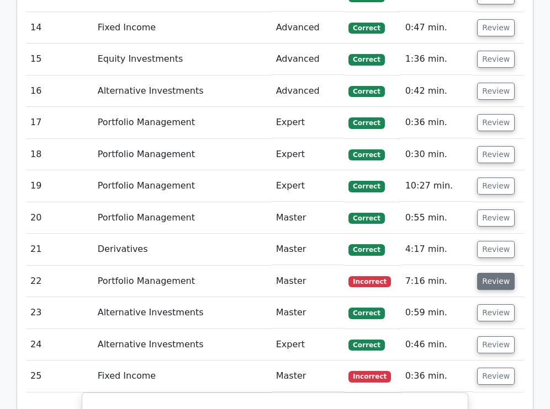
click at [503, 273] on button "Review" at bounding box center [496, 281] width 38 height 17
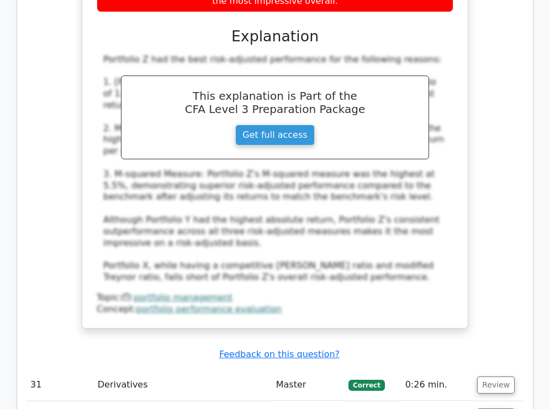
scroll to position [5020, 0]
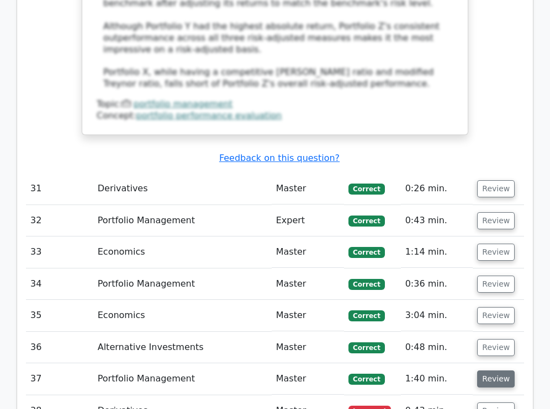
click at [504, 371] on button "Review" at bounding box center [496, 379] width 38 height 17
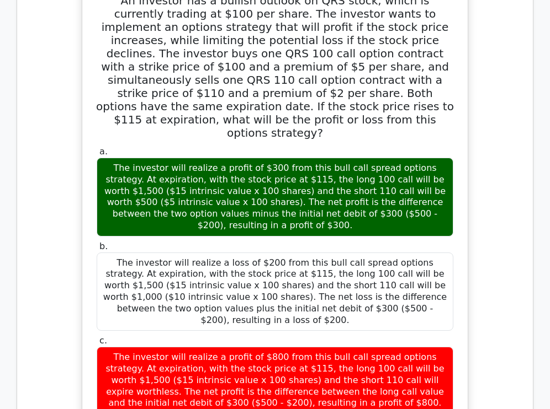
scroll to position [7494, 0]
